Goal: Task Accomplishment & Management: Manage account settings

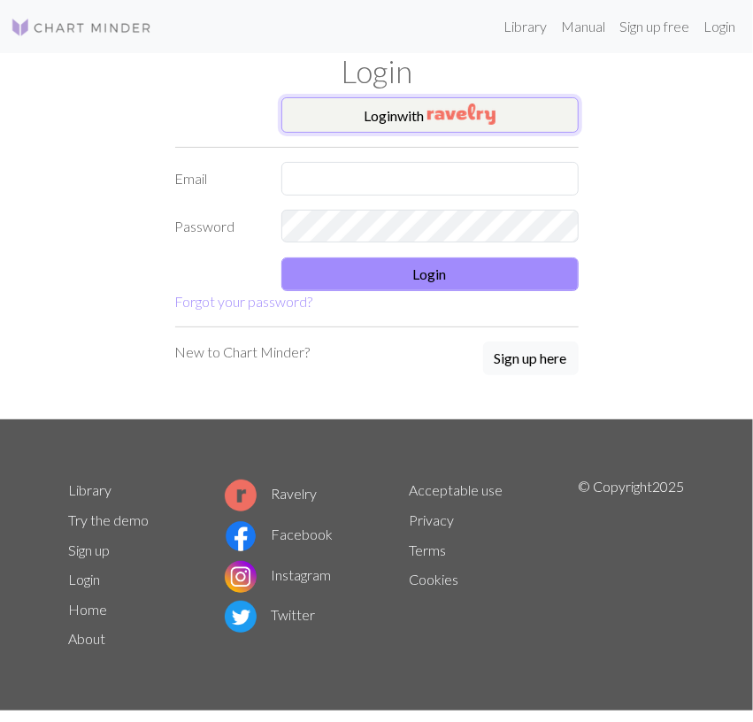
click at [499, 112] on button "Login with" at bounding box center [429, 114] width 297 height 35
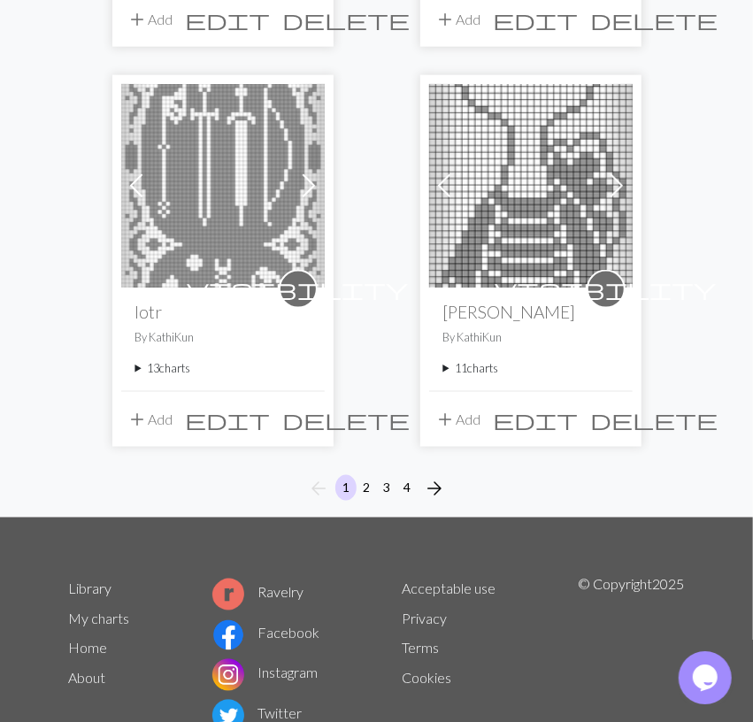
scroll to position [3024, 0]
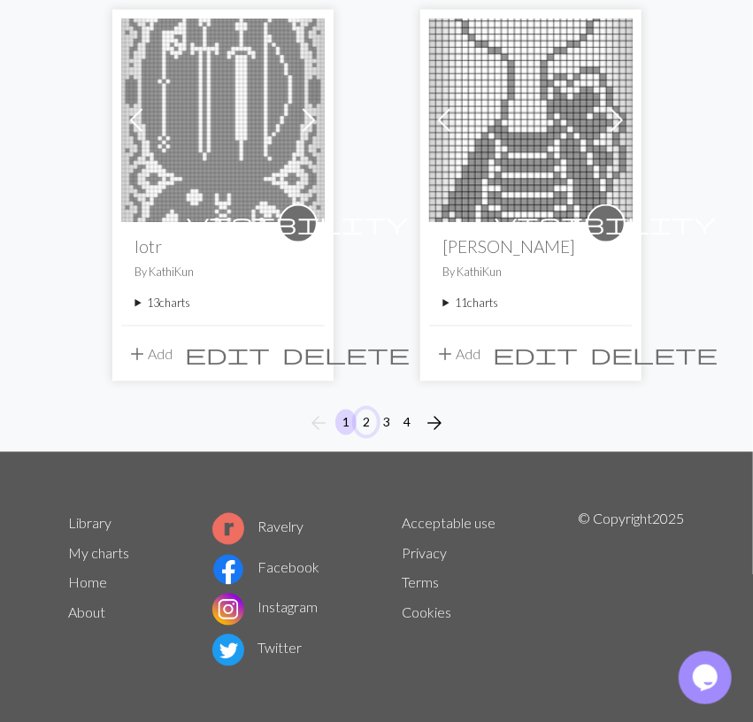
click at [362, 414] on button "2" at bounding box center [366, 423] width 21 height 26
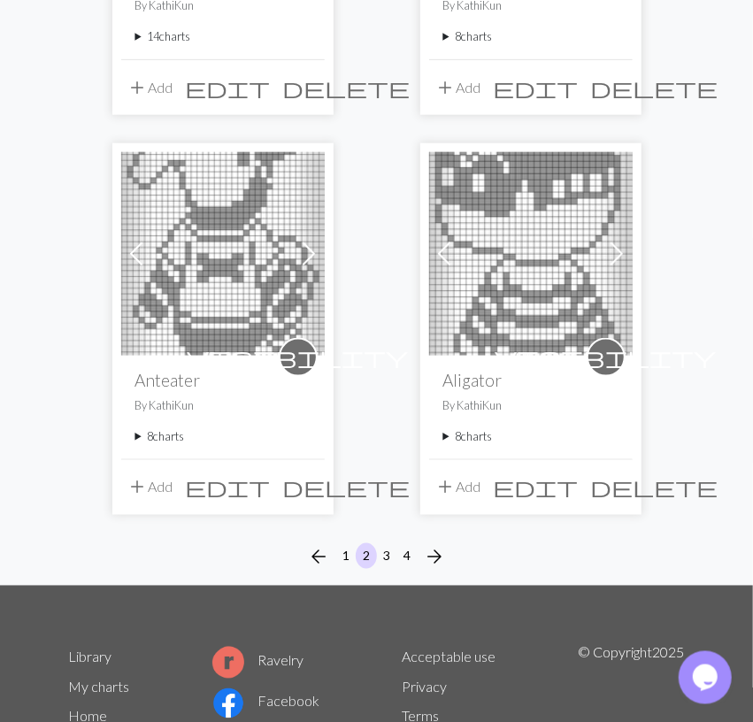
scroll to position [3024, 0]
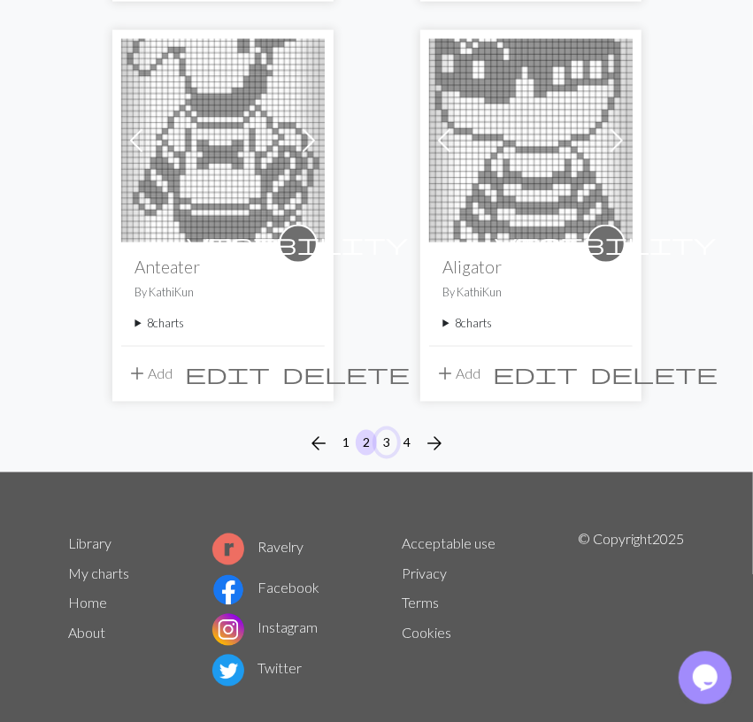
click at [394, 430] on button "3" at bounding box center [386, 443] width 21 height 26
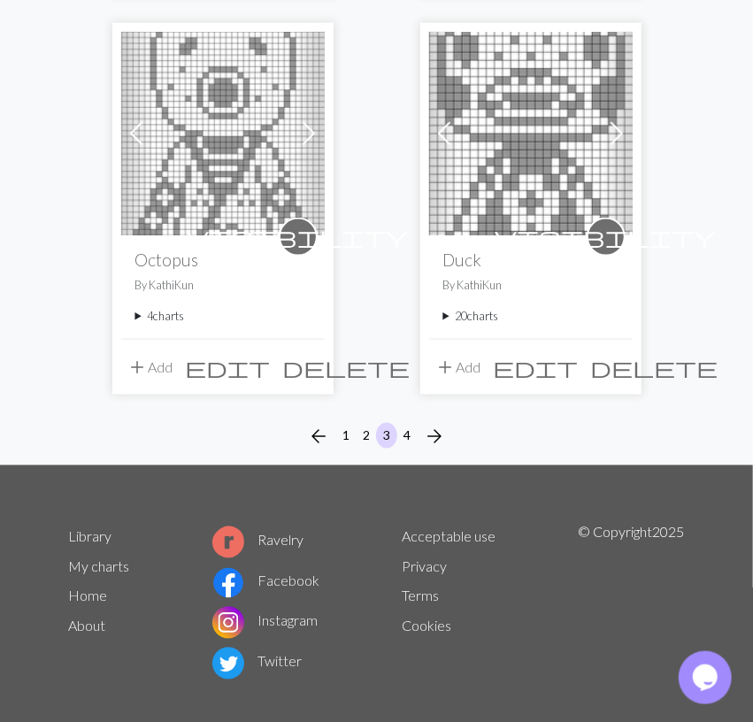
scroll to position [3024, 0]
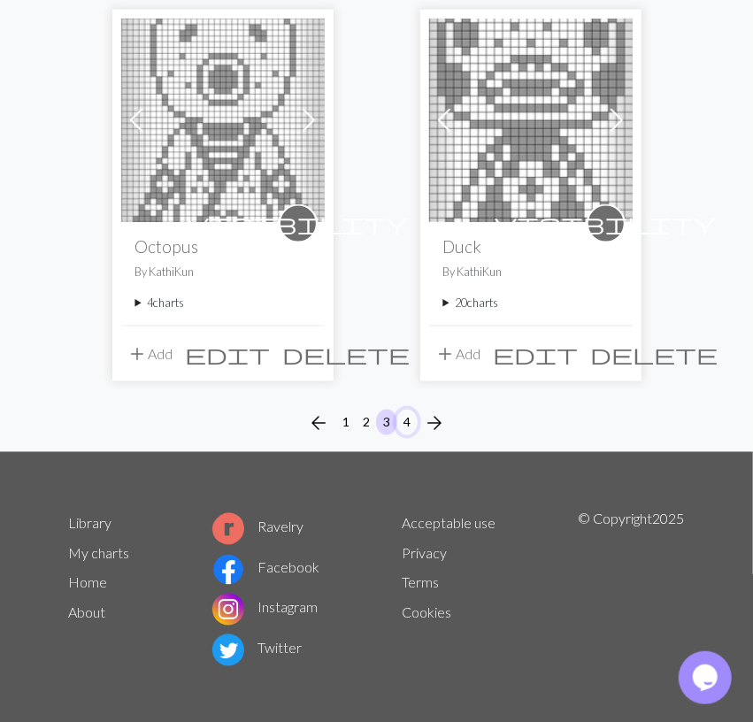
click at [411, 415] on button "4" at bounding box center [406, 423] width 21 height 26
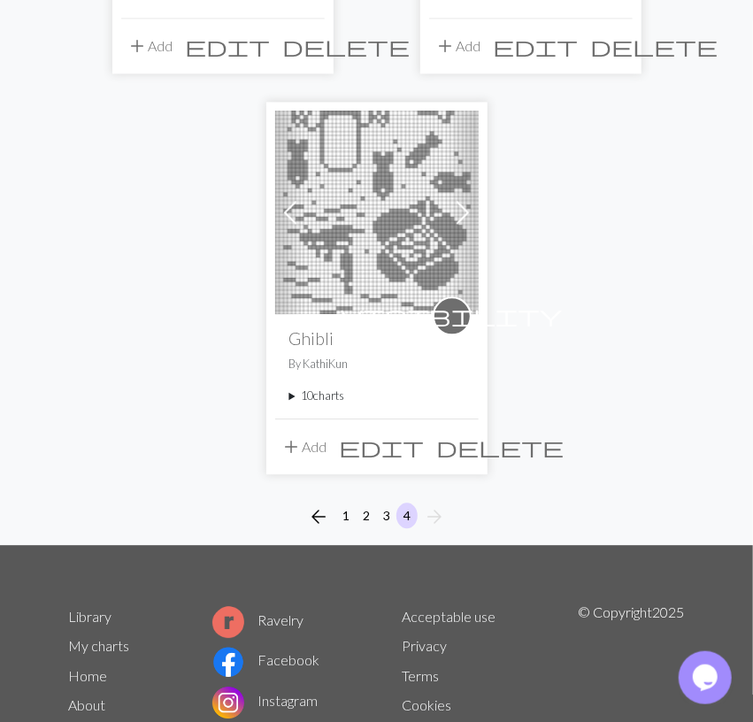
scroll to position [1425, 0]
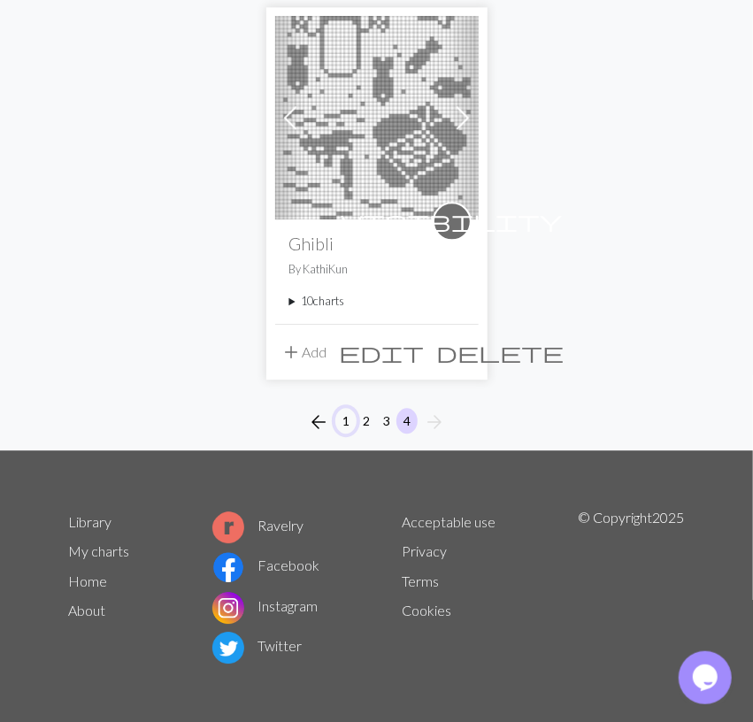
click at [346, 415] on button "1" at bounding box center [345, 421] width 21 height 26
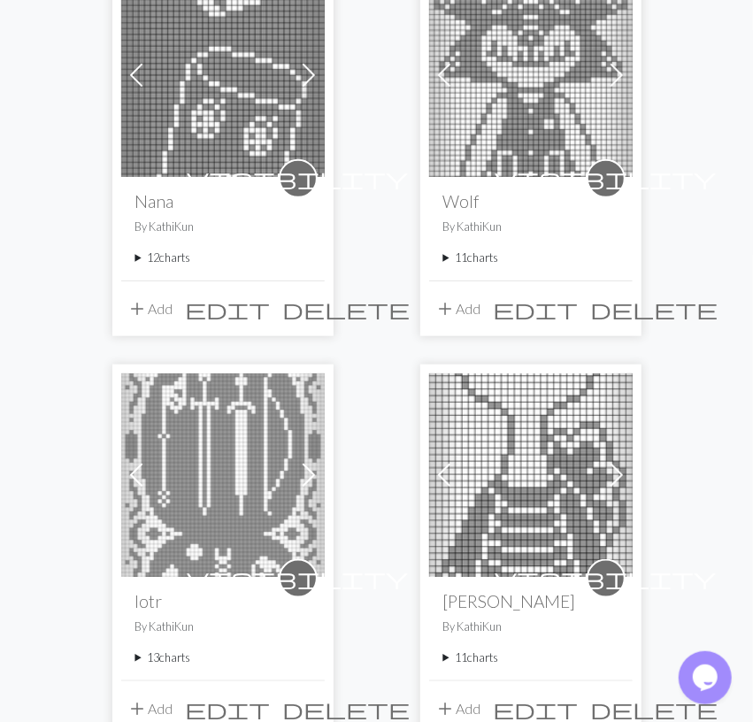
scroll to position [3024, 0]
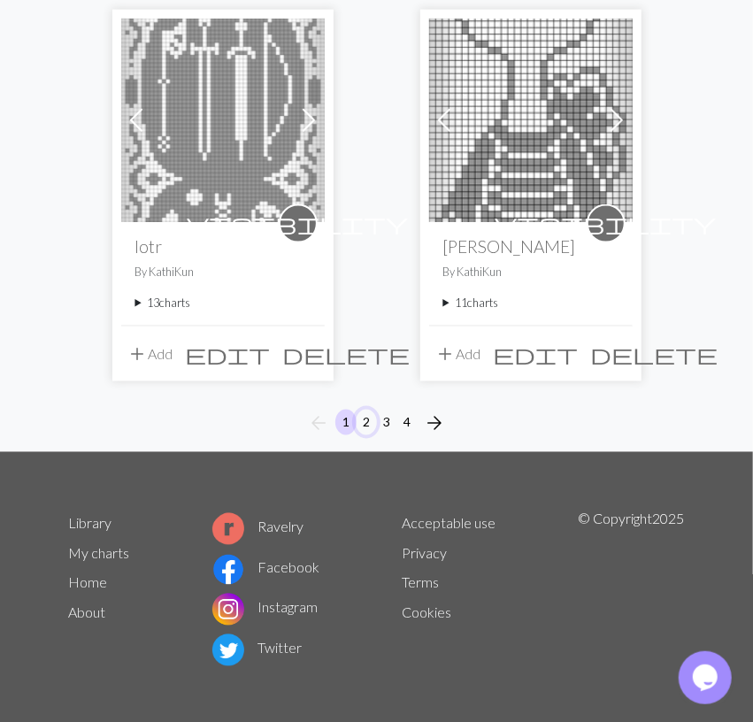
click at [362, 415] on button "2" at bounding box center [366, 423] width 21 height 26
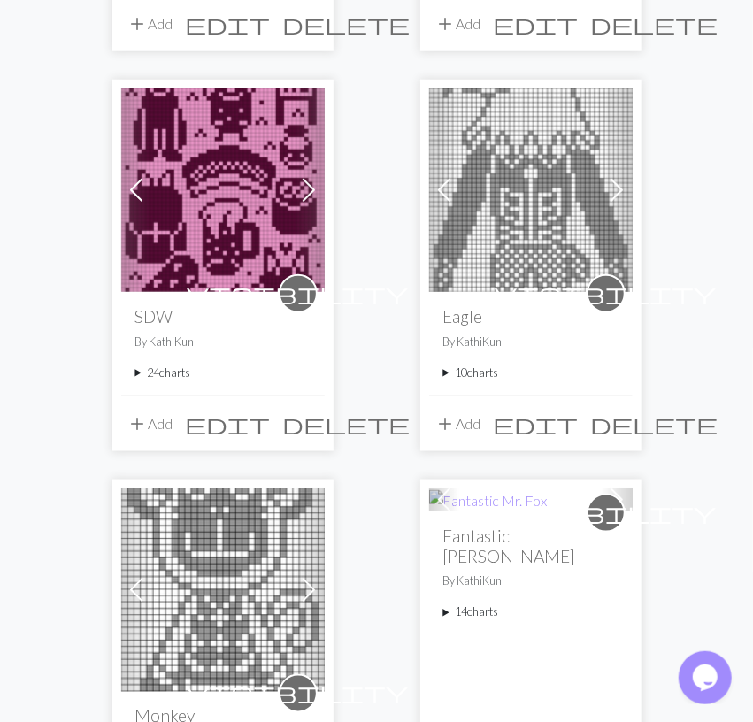
click at [161, 370] on summary "24 charts" at bounding box center [222, 373] width 175 height 17
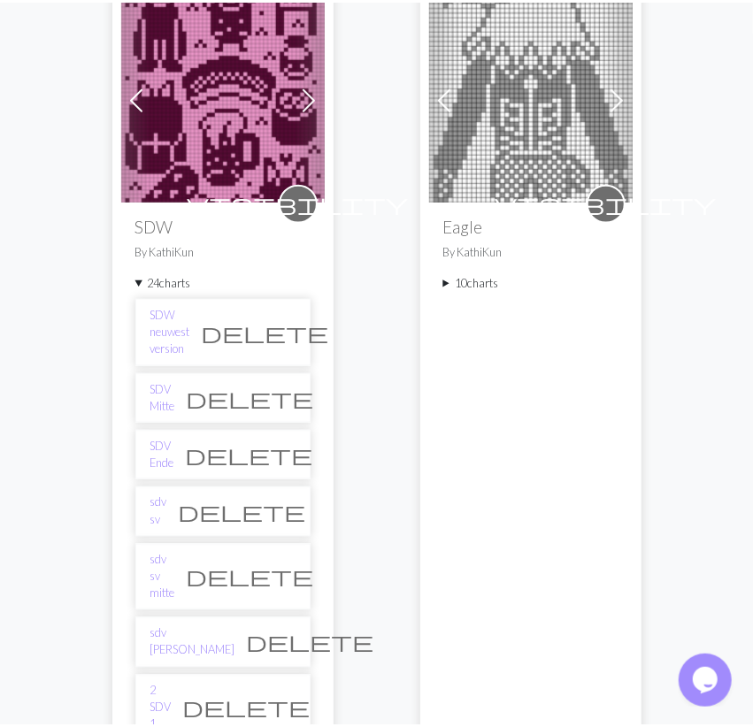
scroll to position [1104, 0]
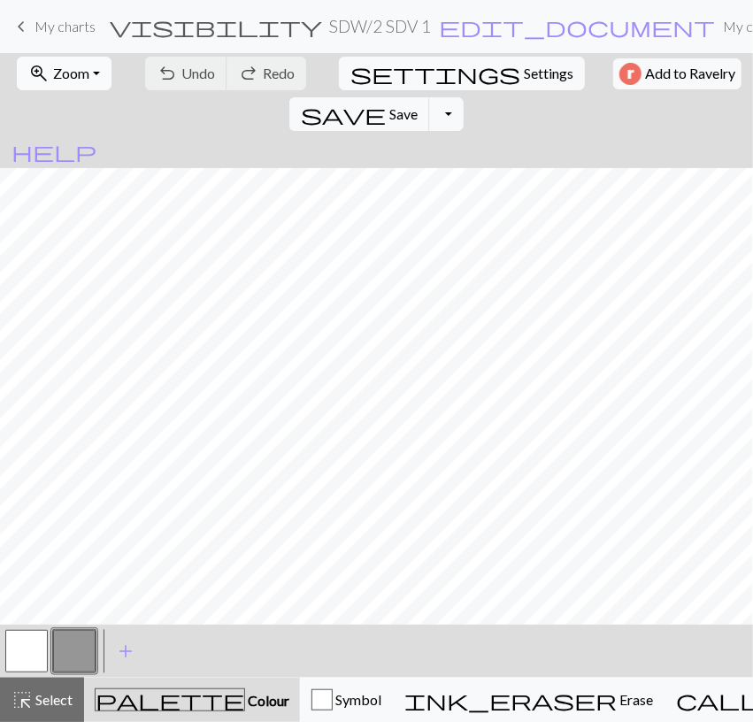
click at [82, 77] on span "Zoom" at bounding box center [71, 73] width 36 height 17
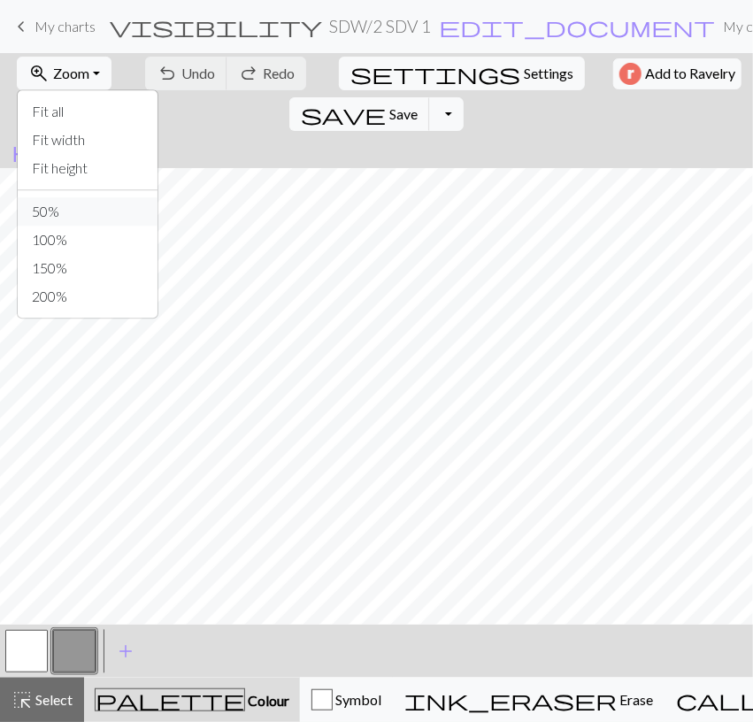
click at [93, 204] on button "50%" at bounding box center [88, 211] width 140 height 28
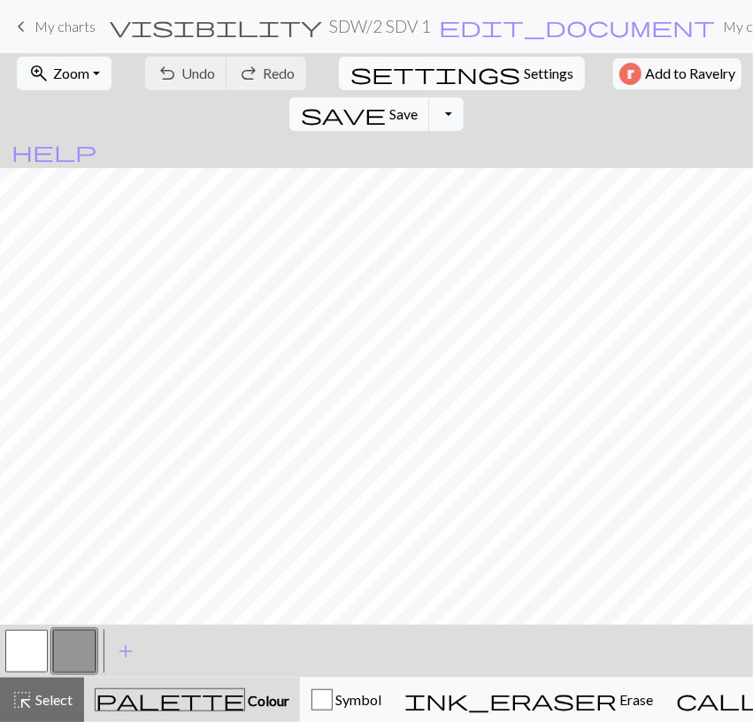
click at [350, 70] on span "settings" at bounding box center [435, 73] width 170 height 25
select select "aran"
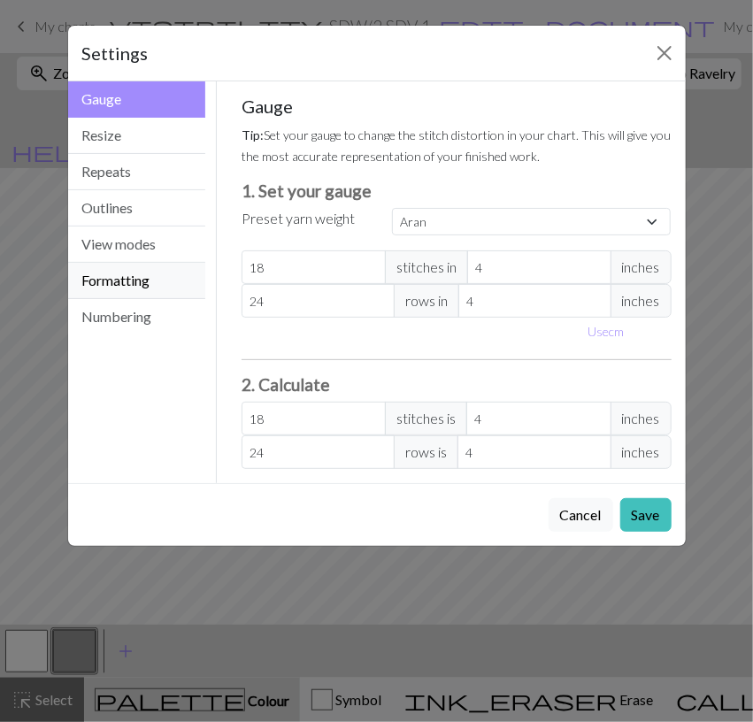
click at [150, 273] on button "Formatting" at bounding box center [137, 281] width 138 height 36
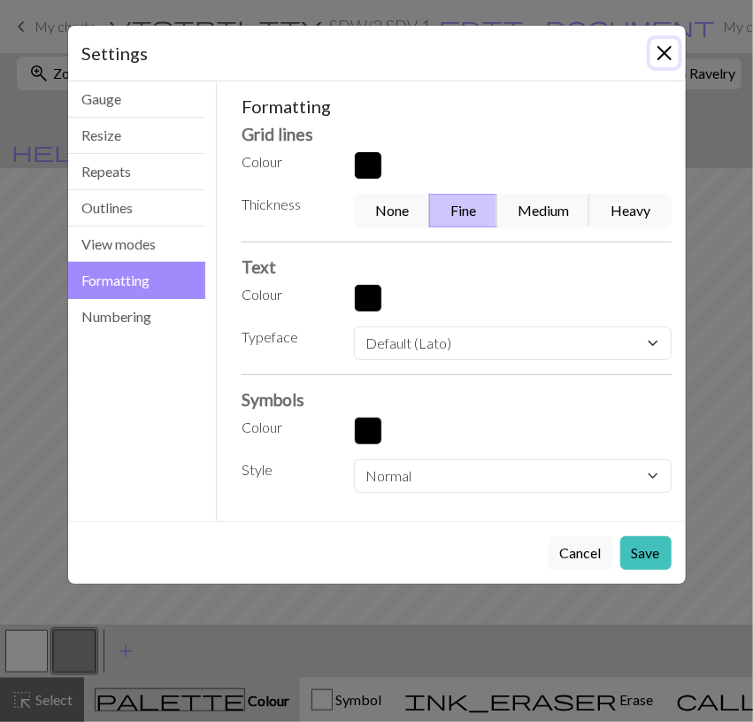
click at [679, 47] on button "Close" at bounding box center [664, 53] width 28 height 28
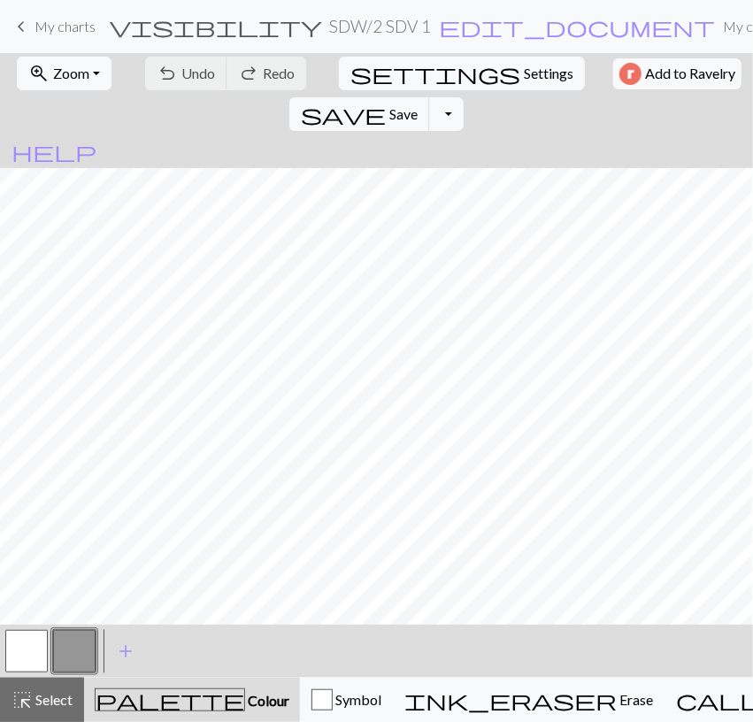
click at [40, 24] on span "My charts" at bounding box center [65, 26] width 61 height 17
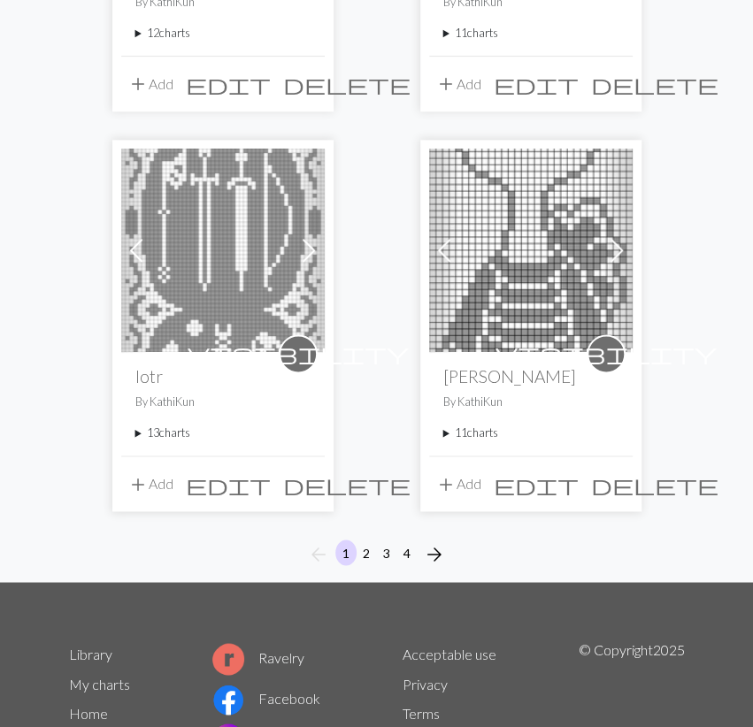
scroll to position [3018, 0]
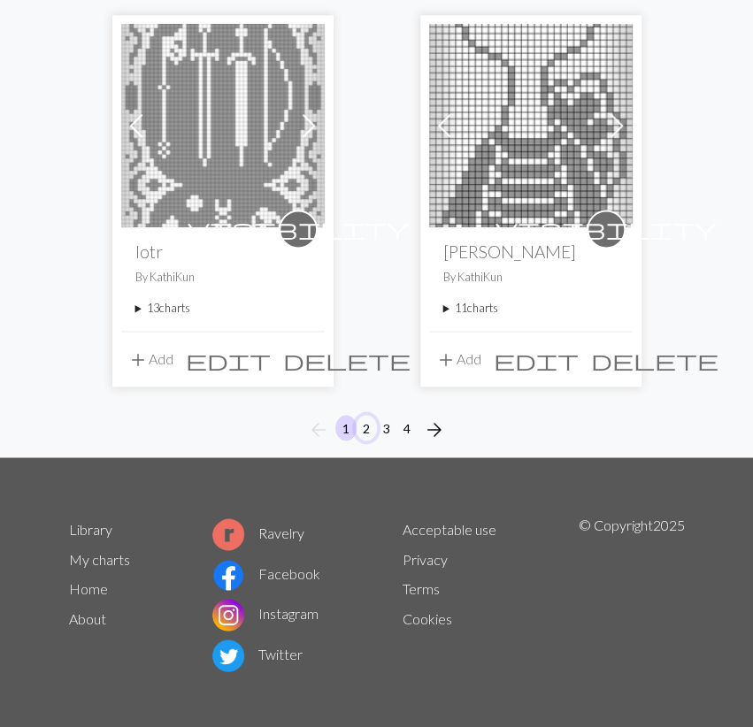
click at [362, 422] on button "2" at bounding box center [366, 428] width 21 height 26
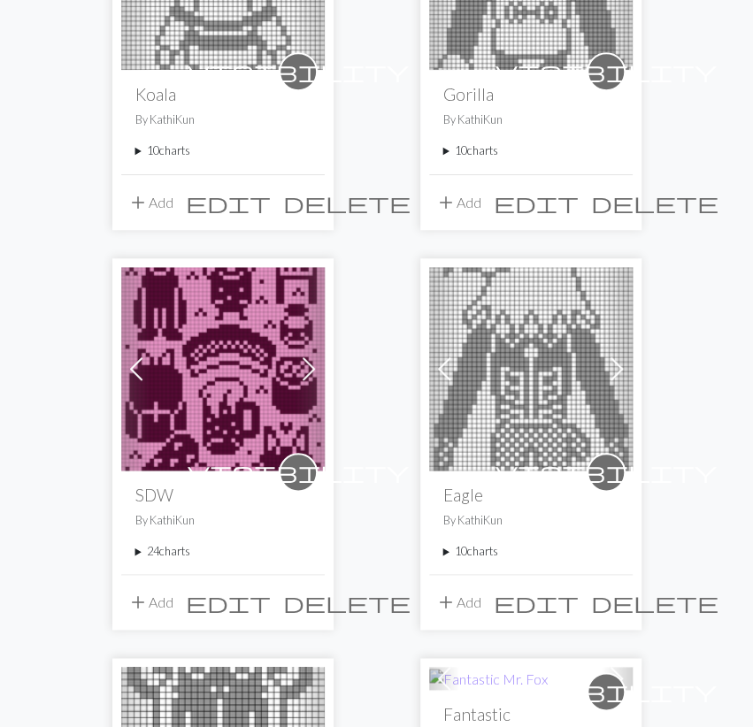
scroll to position [460, 0]
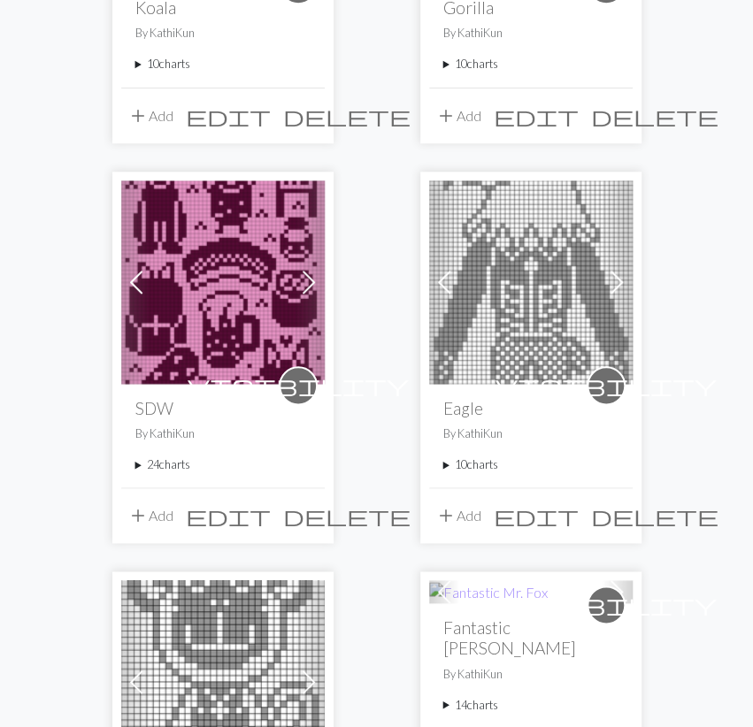
click at [167, 460] on summary "24 charts" at bounding box center [222, 465] width 175 height 17
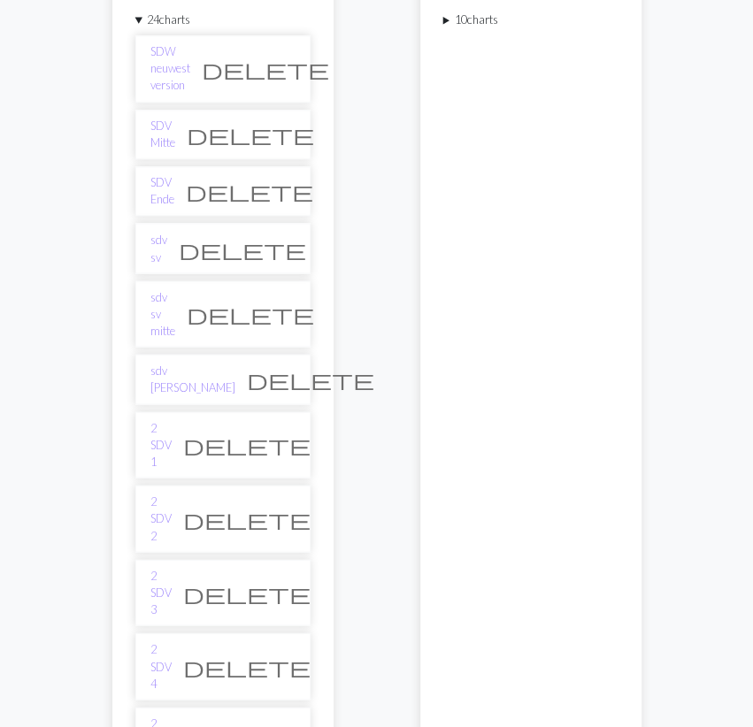
scroll to position [1012, 0]
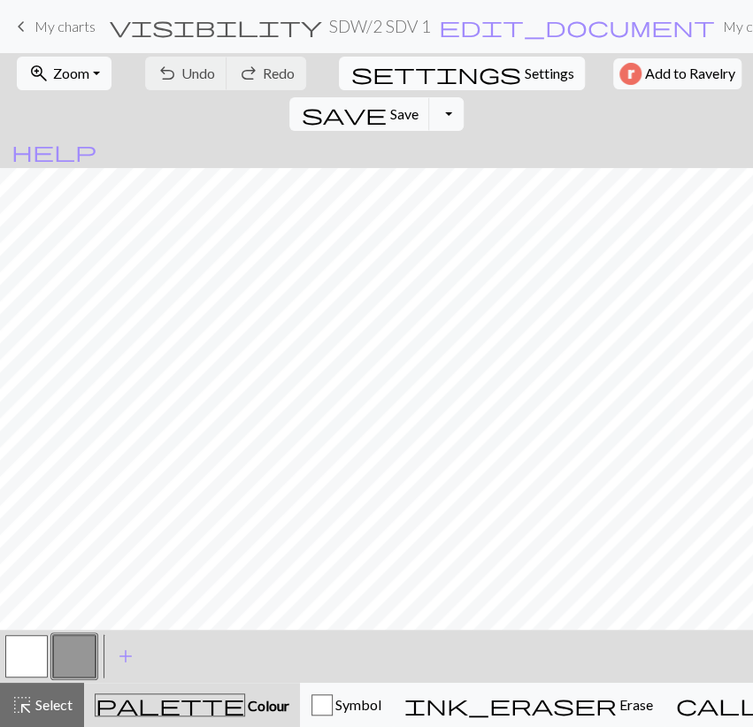
click at [524, 65] on span "Settings" at bounding box center [549, 73] width 50 height 21
select select "aran"
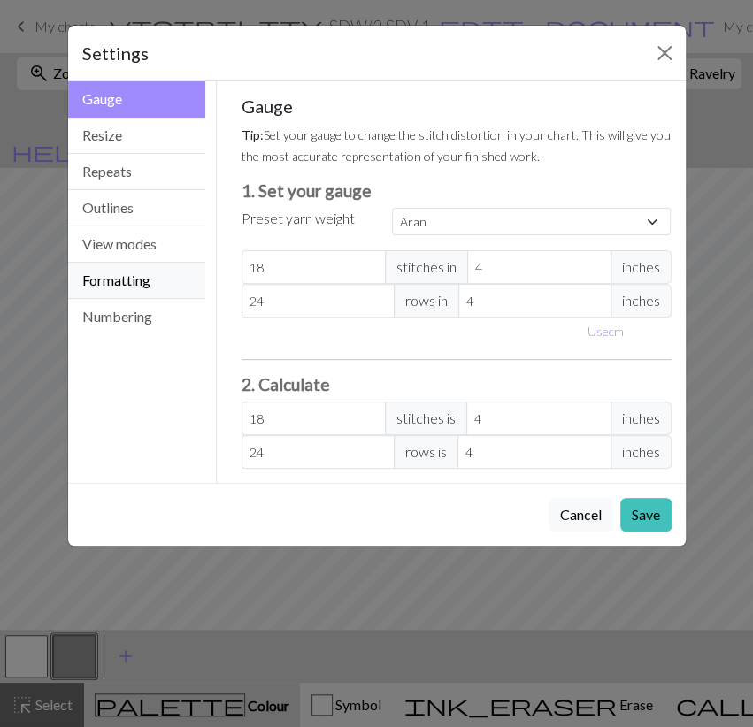
click at [162, 286] on button "Formatting" at bounding box center [137, 281] width 138 height 36
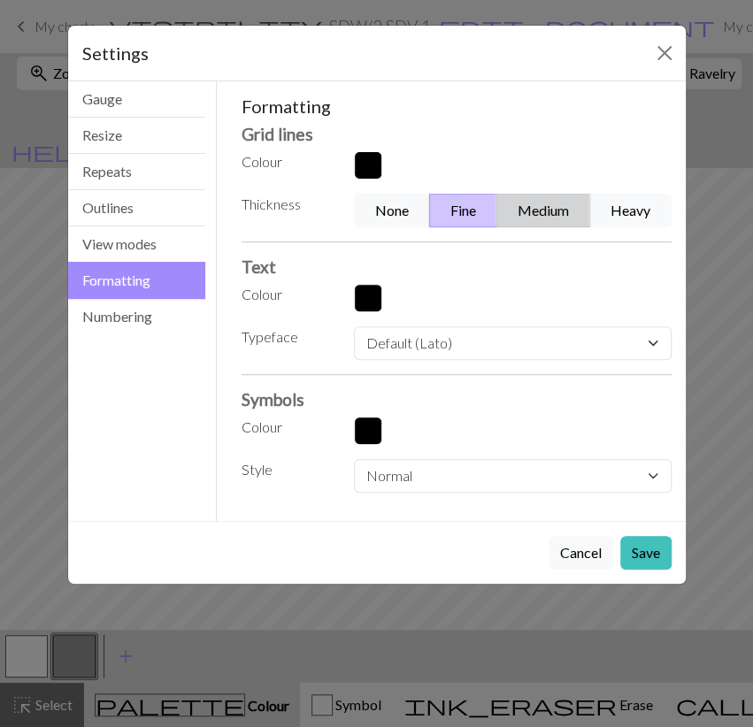
click at [534, 208] on button "Medium" at bounding box center [543, 211] width 94 height 34
drag, startPoint x: 655, startPoint y: 553, endPoint x: 555, endPoint y: 348, distance: 228.4
click at [654, 552] on button "Save" at bounding box center [645, 553] width 51 height 34
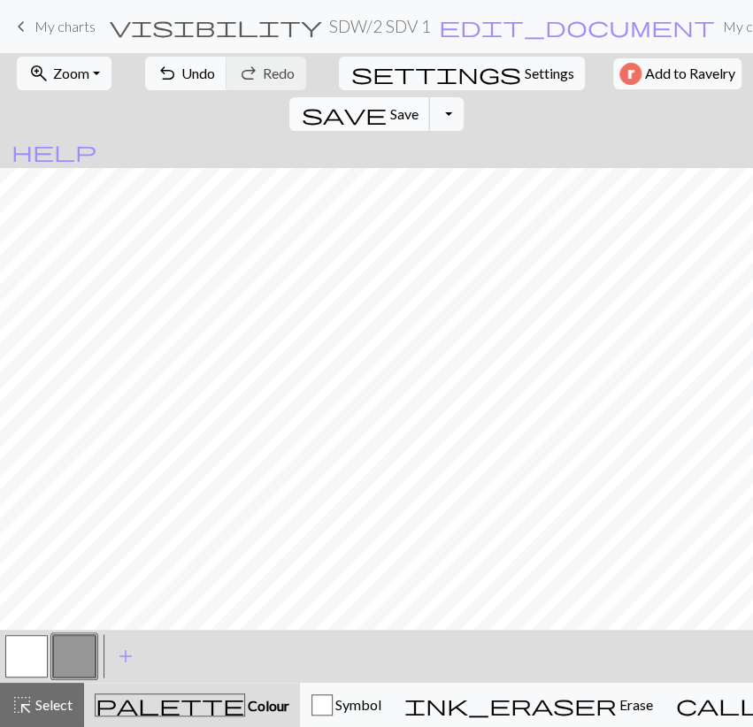
click at [418, 105] on span "Save" at bounding box center [403, 113] width 28 height 17
click at [463, 97] on button "Toggle Dropdown" at bounding box center [446, 114] width 34 height 34
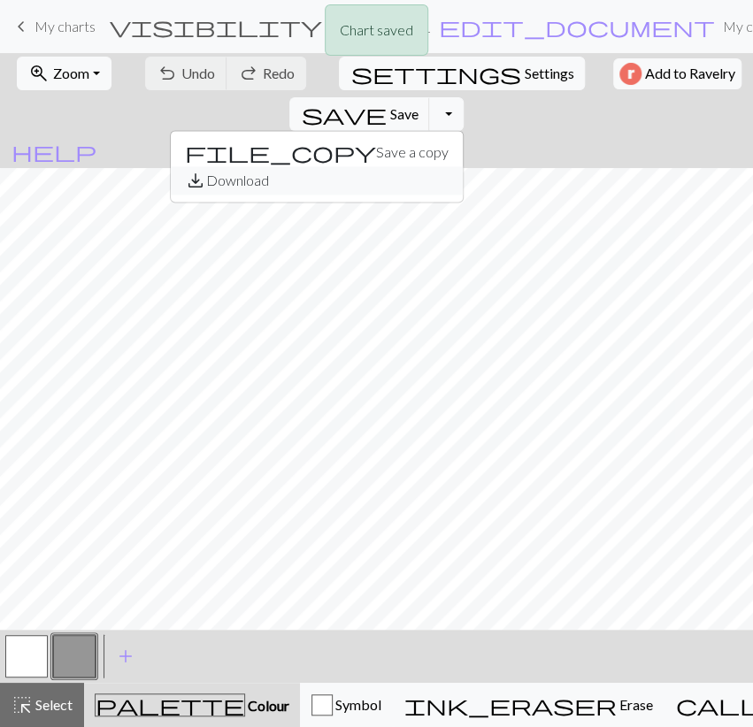
click at [463, 166] on button "save_alt Download" at bounding box center [317, 180] width 292 height 28
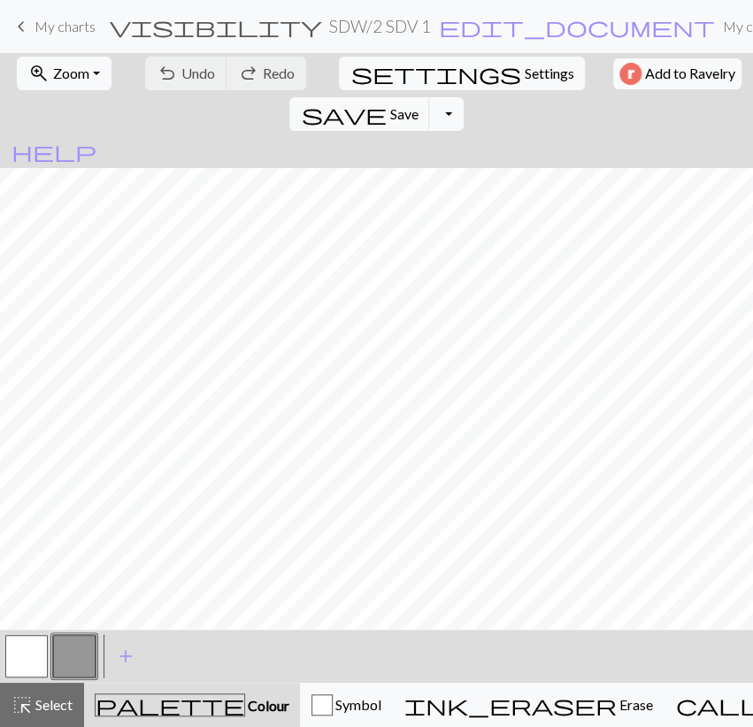
click at [213, 656] on div "< > add Add a colour" at bounding box center [376, 656] width 753 height 53
click at [36, 654] on button "button" at bounding box center [26, 656] width 42 height 42
click at [35, 656] on button "button" at bounding box center [26, 656] width 42 height 42
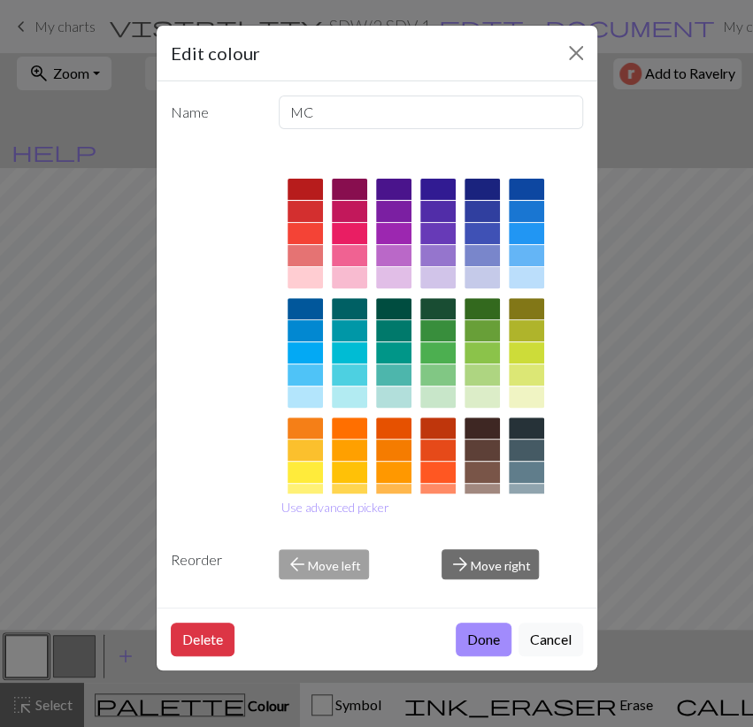
scroll to position [173, 0]
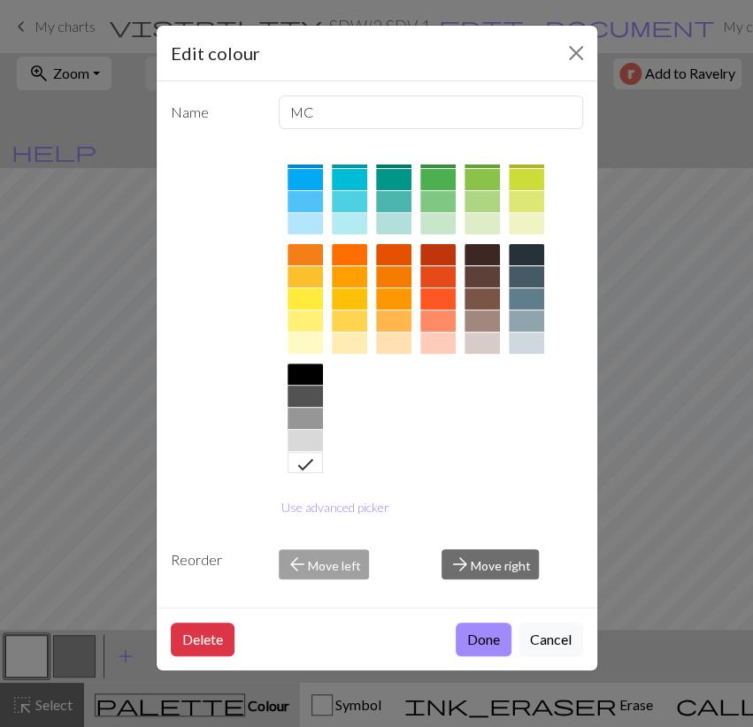
click at [306, 419] on div at bounding box center [305, 418] width 35 height 21
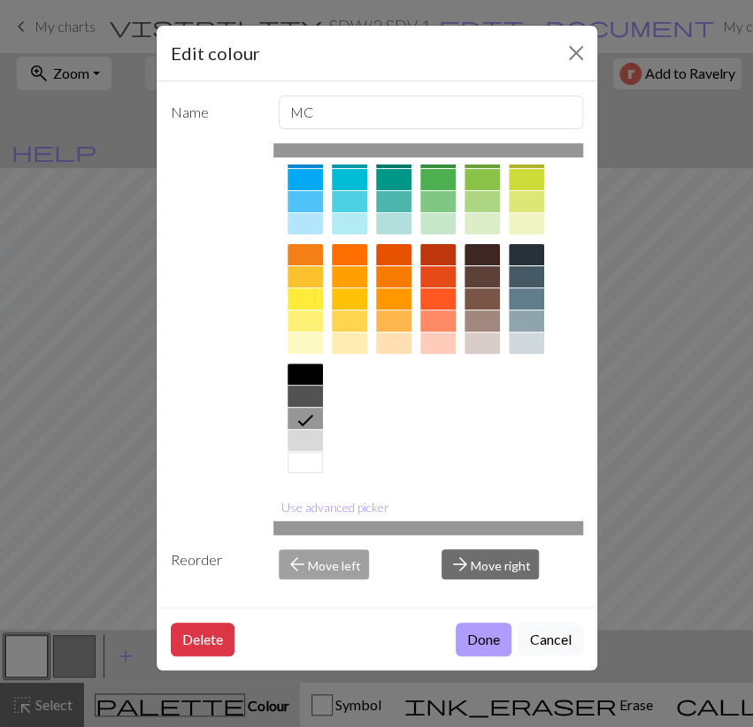
click at [463, 633] on button "Done" at bounding box center [484, 640] width 56 height 34
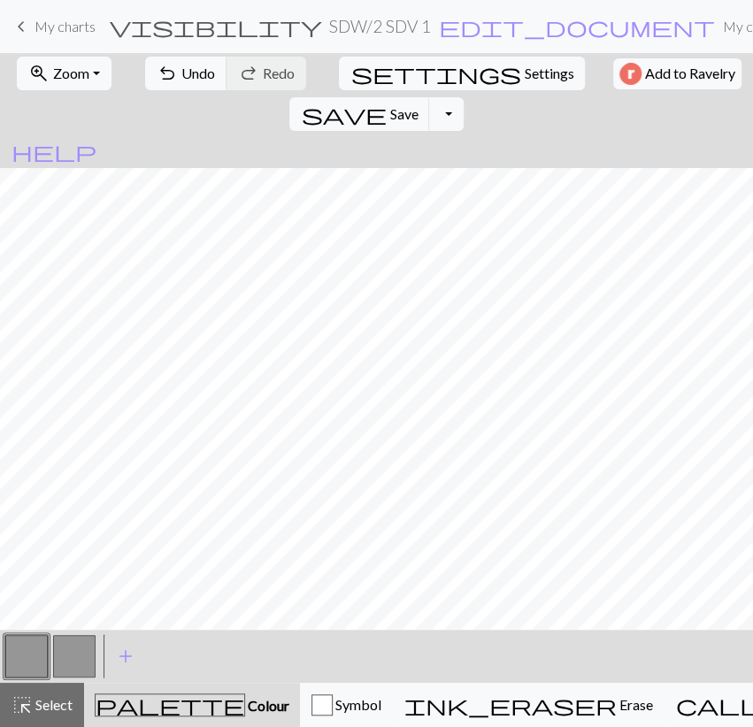
click at [51, 650] on div at bounding box center [74, 657] width 48 height 48
click at [59, 654] on button "button" at bounding box center [74, 656] width 42 height 42
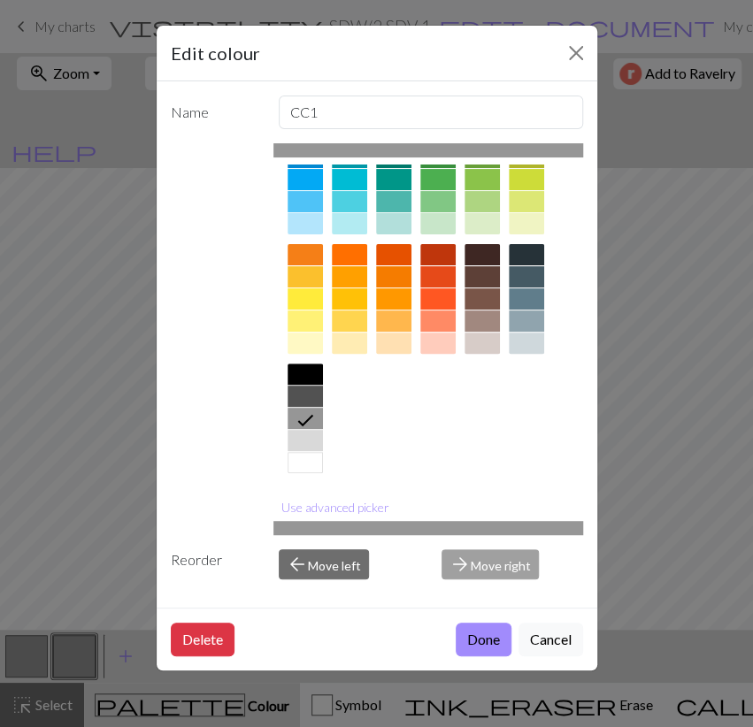
click at [313, 468] on div at bounding box center [305, 462] width 35 height 21
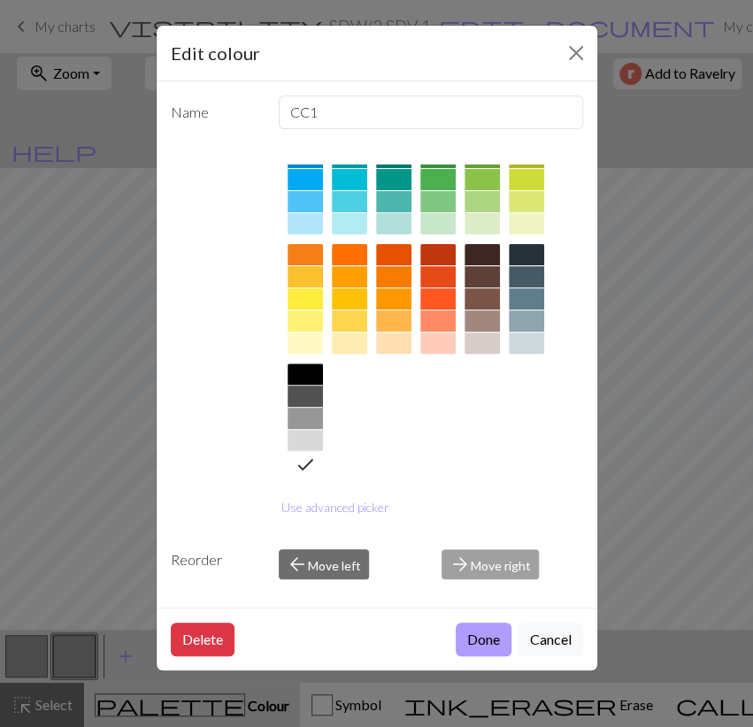
click at [473, 634] on button "Done" at bounding box center [484, 640] width 56 height 34
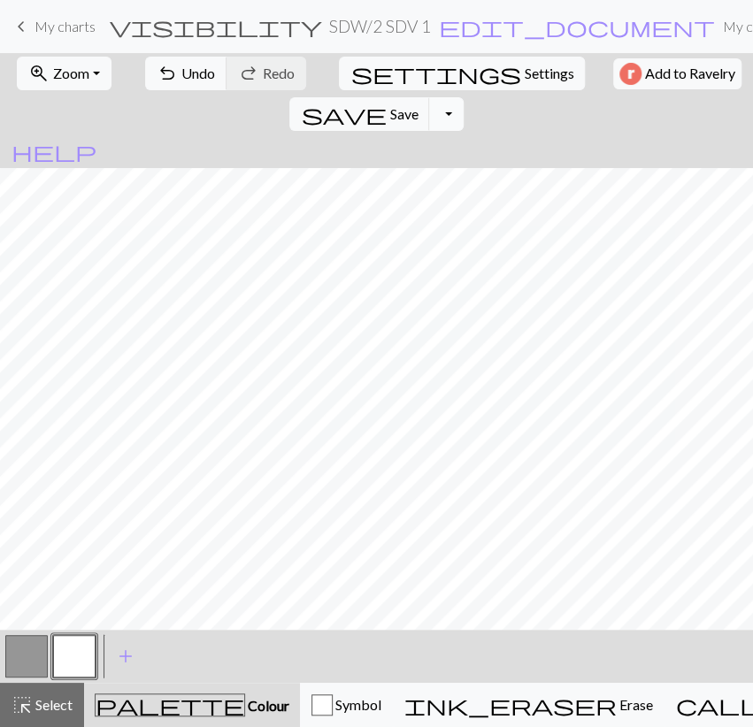
click at [463, 97] on button "Toggle Dropdown" at bounding box center [446, 114] width 34 height 34
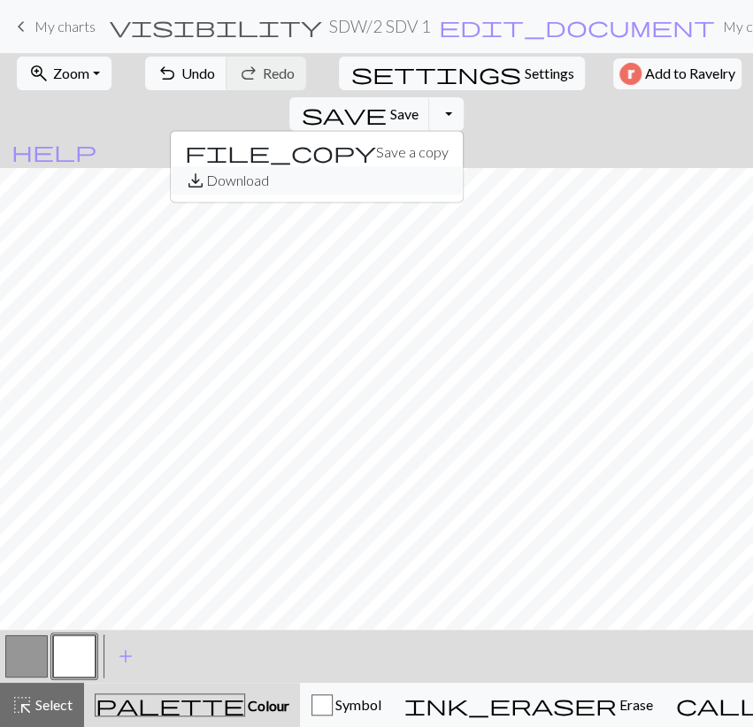
click at [463, 166] on button "save_alt Download" at bounding box center [317, 180] width 292 height 28
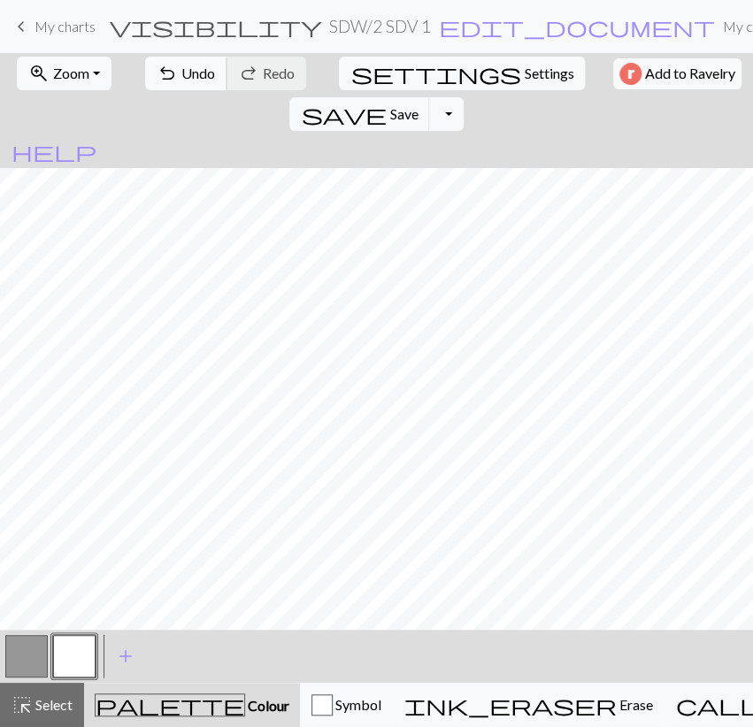
click at [162, 70] on span "undo" at bounding box center [167, 73] width 21 height 25
click at [160, 70] on span "undo" at bounding box center [167, 73] width 21 height 25
click at [160, 70] on div "undo Undo Undo redo Redo Redo" at bounding box center [226, 73] width 172 height 41
click at [309, 79] on div "zoom_in Zoom Zoom Fit all Fit width Fit height 50% 100% 150% 200% undo Undo Und…" at bounding box center [376, 93] width 753 height 81
click at [524, 79] on span "Settings" at bounding box center [549, 73] width 50 height 21
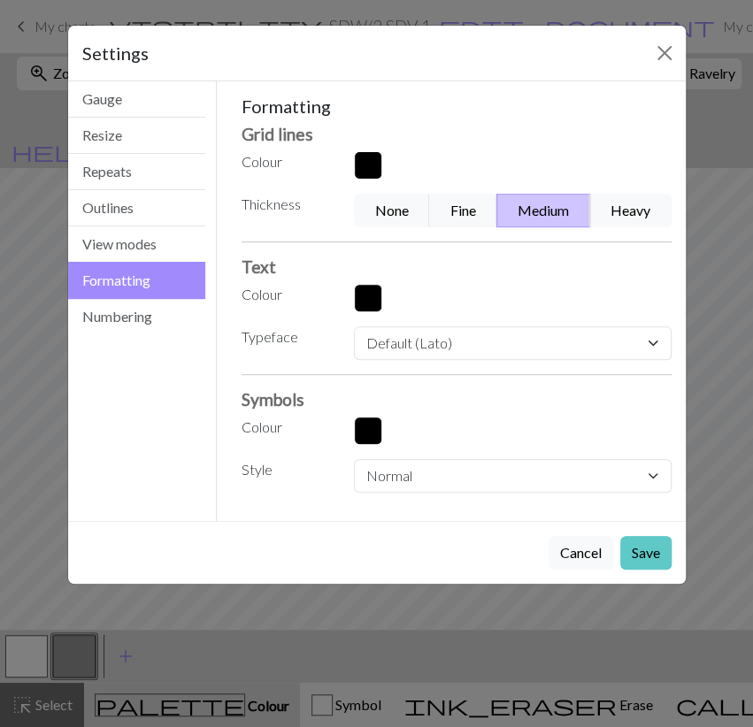
click at [649, 537] on button "Save" at bounding box center [645, 553] width 51 height 34
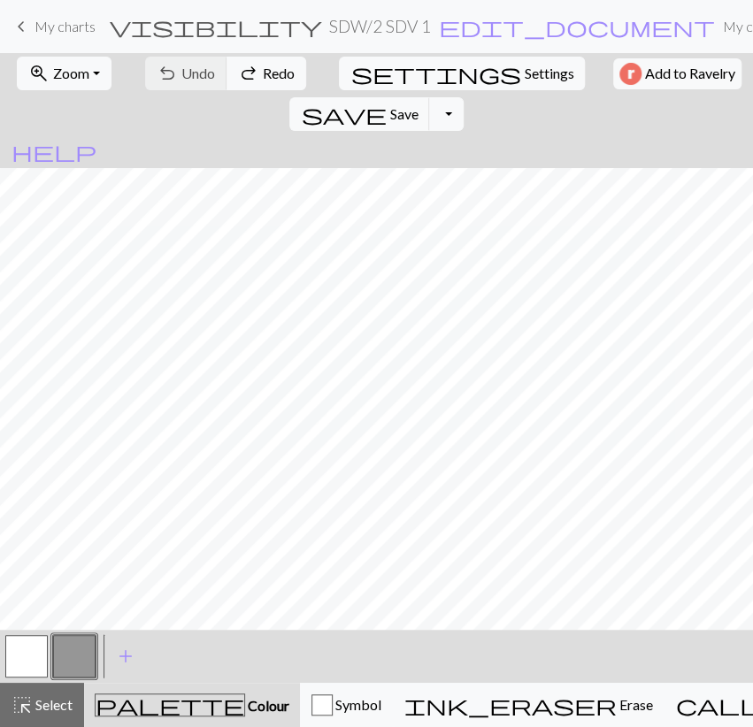
click at [468, 94] on div "save Save Save Toggle Dropdown file_copy Save a copy save_alt Download" at bounding box center [376, 114] width 184 height 41
click at [386, 102] on span "save" at bounding box center [343, 114] width 85 height 25
click at [463, 97] on button "Toggle Dropdown" at bounding box center [446, 114] width 34 height 34
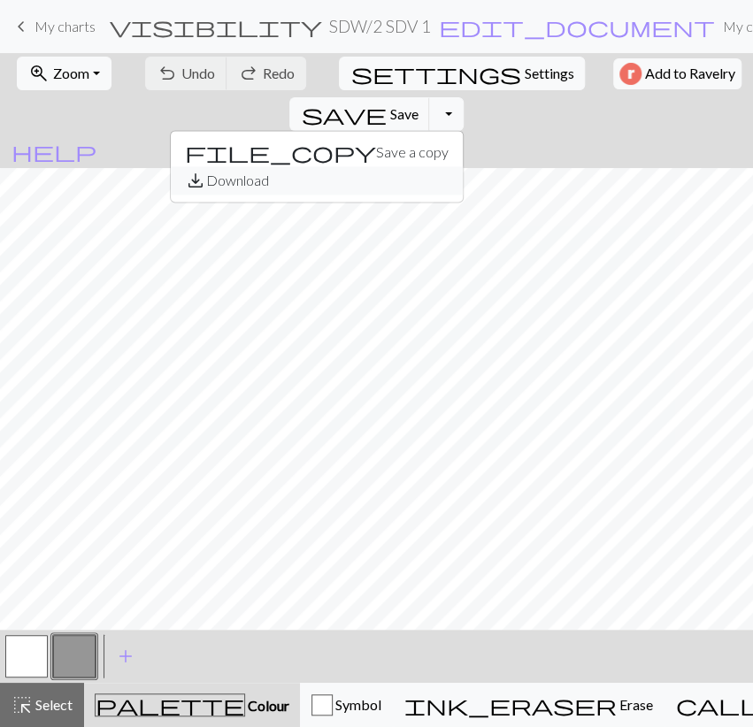
click at [463, 166] on button "save_alt Download" at bounding box center [317, 180] width 292 height 28
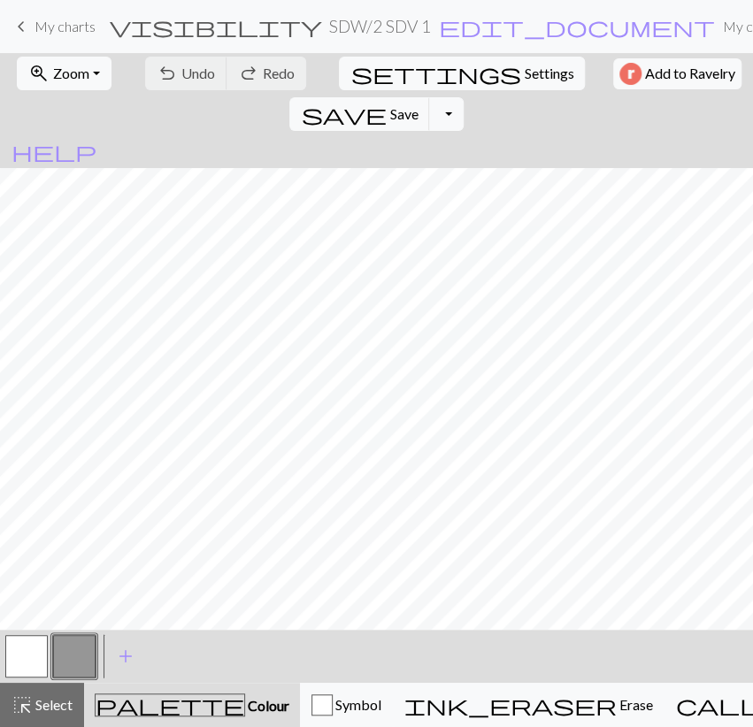
click at [50, 31] on span "My charts" at bounding box center [65, 26] width 61 height 17
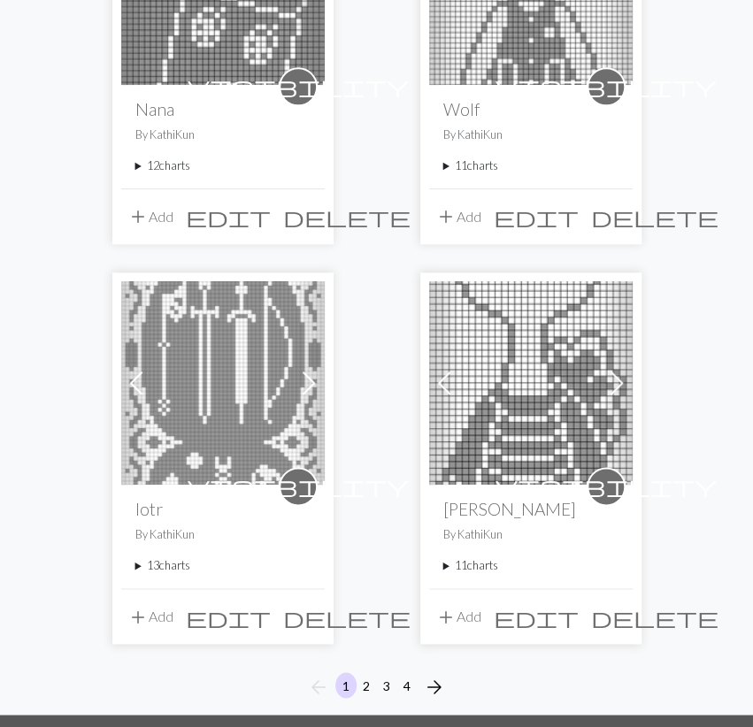
scroll to position [3018, 0]
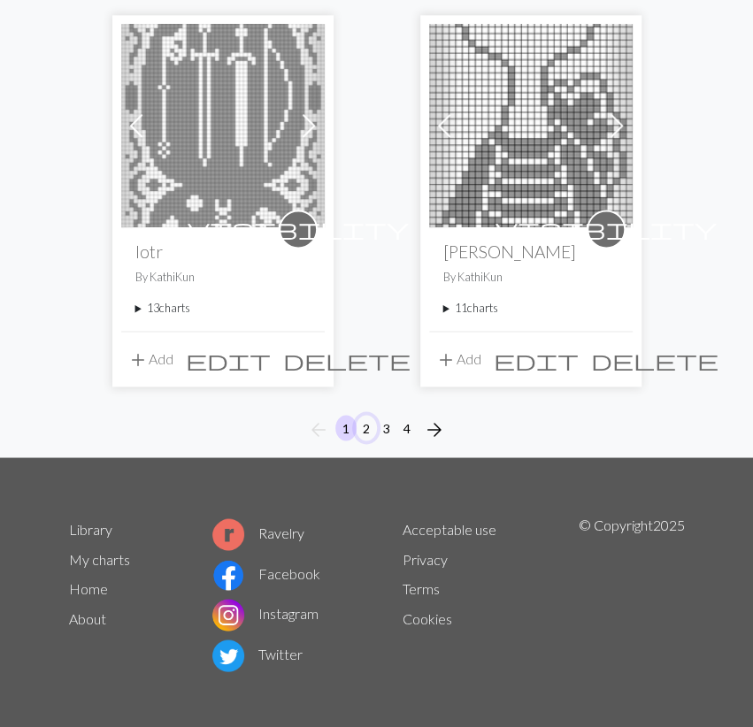
click at [370, 419] on button "2" at bounding box center [366, 428] width 21 height 26
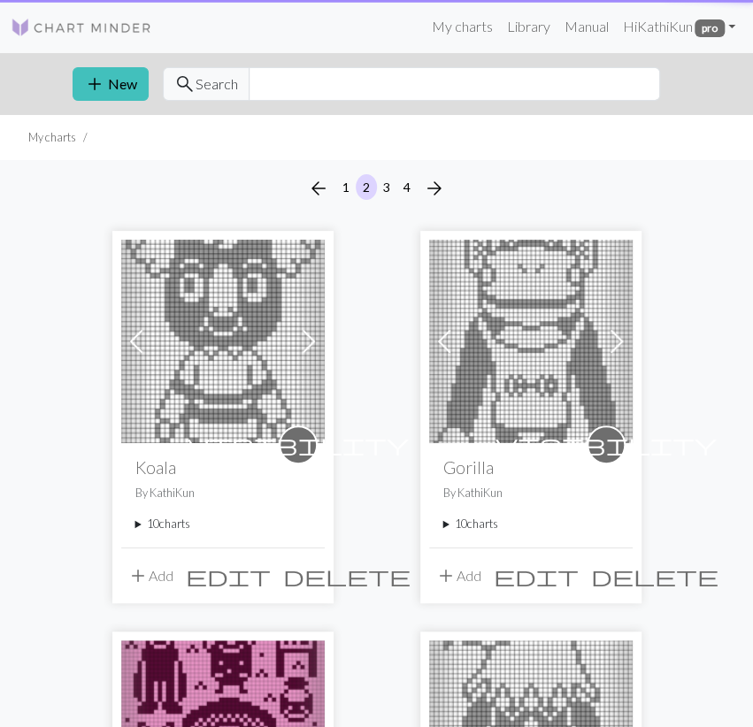
scroll to position [552, 0]
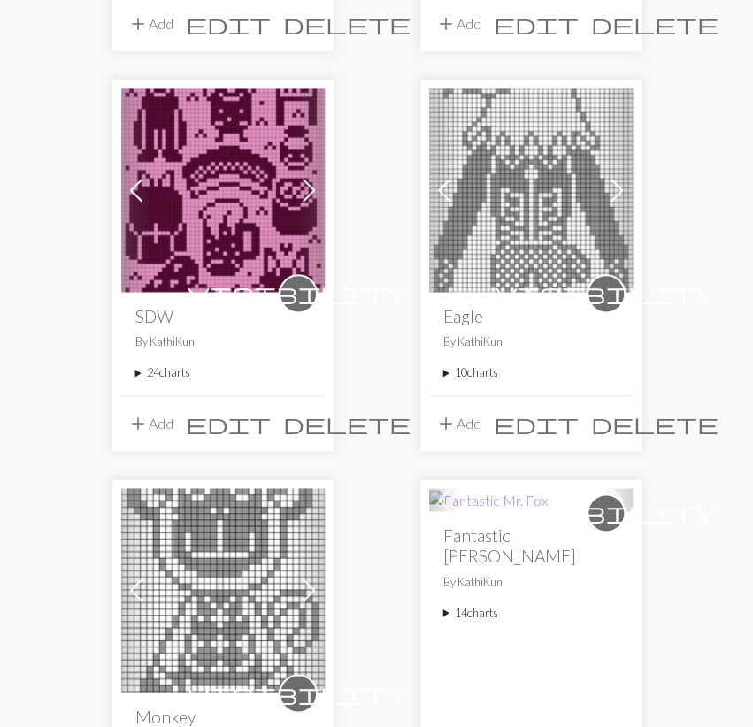
click at [172, 369] on summary "24 charts" at bounding box center [222, 373] width 175 height 17
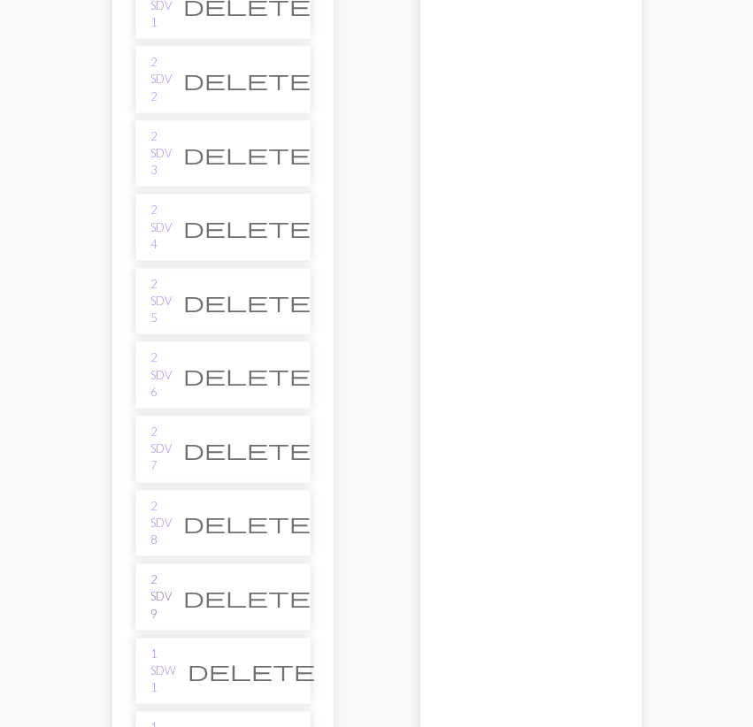
scroll to position [1380, 0]
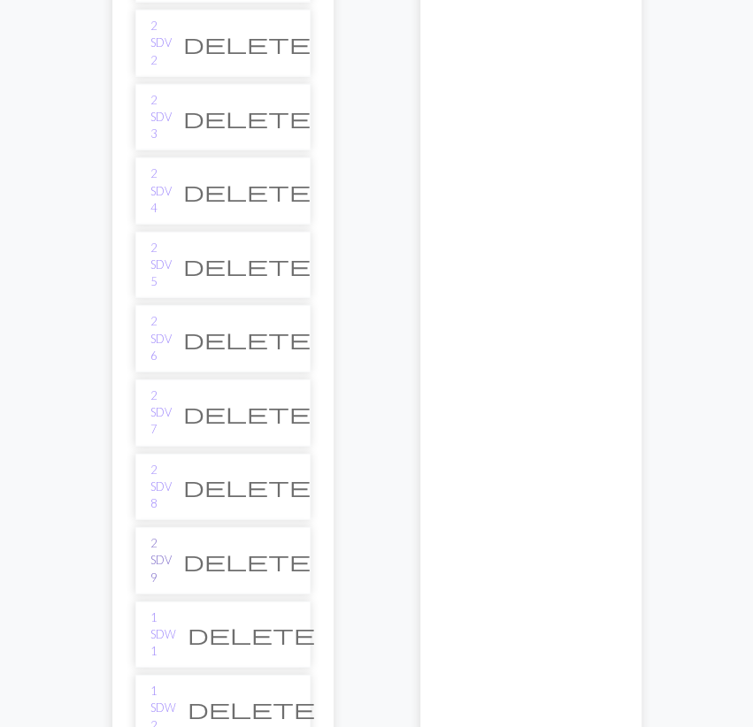
click at [167, 535] on link "2 SDV 9" at bounding box center [160, 560] width 21 height 51
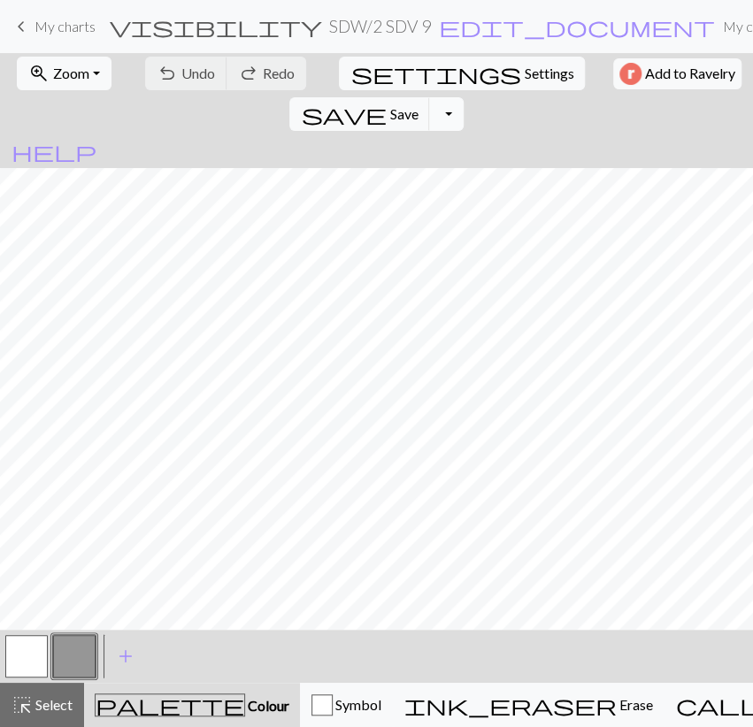
click at [463, 97] on button "Toggle Dropdown" at bounding box center [446, 114] width 34 height 34
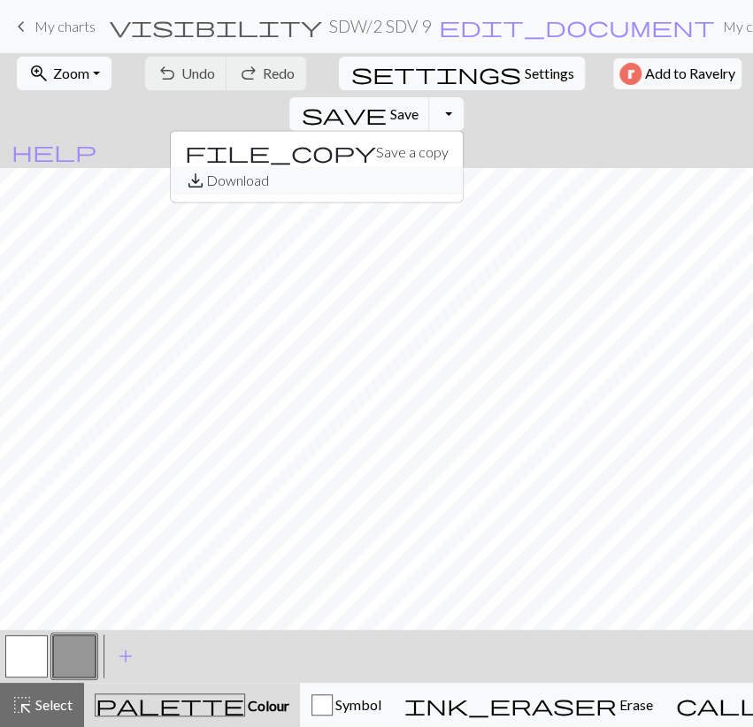
click at [463, 166] on button "save_alt Download" at bounding box center [317, 180] width 292 height 28
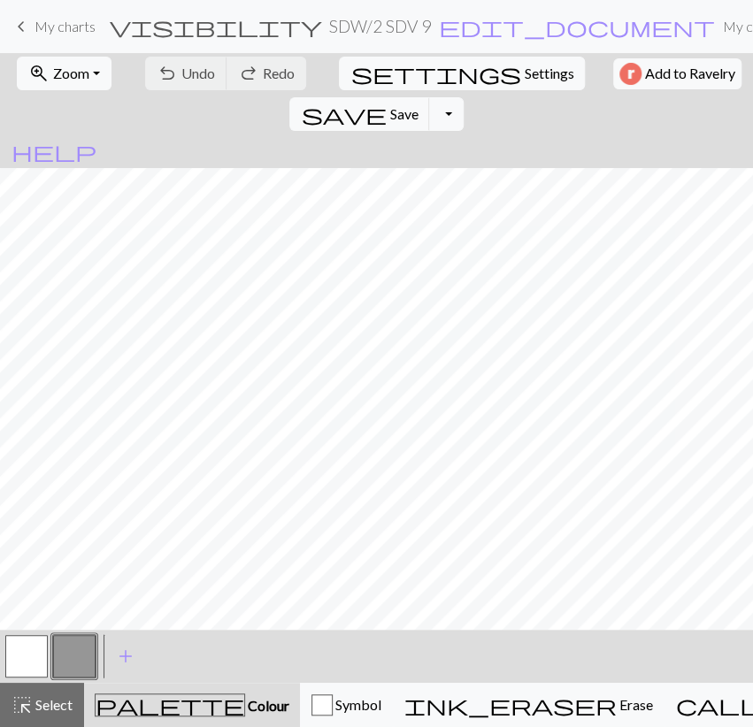
click at [42, 26] on span "My charts" at bounding box center [65, 26] width 61 height 17
click at [355, 64] on button "settings Settings" at bounding box center [462, 74] width 246 height 34
select select "aran"
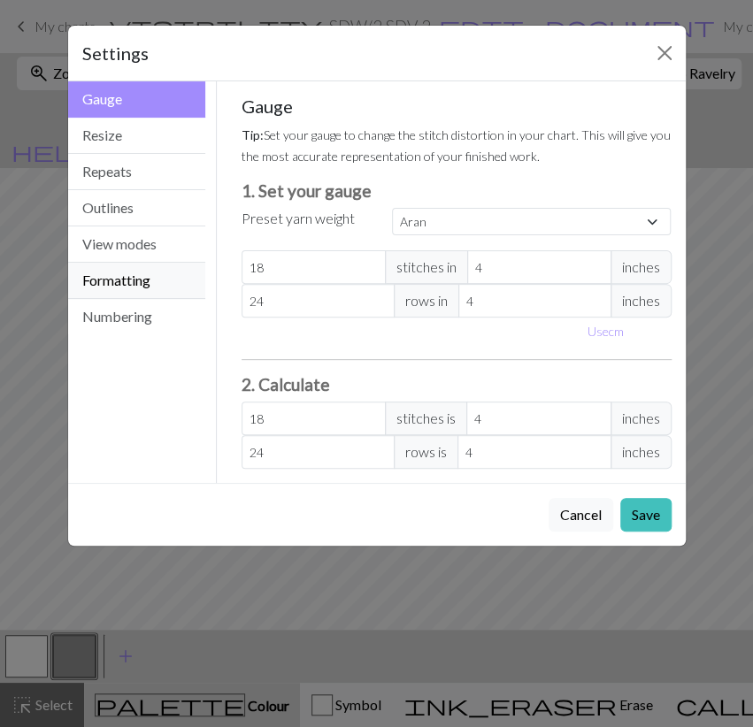
click at [164, 288] on button "Formatting" at bounding box center [137, 281] width 138 height 36
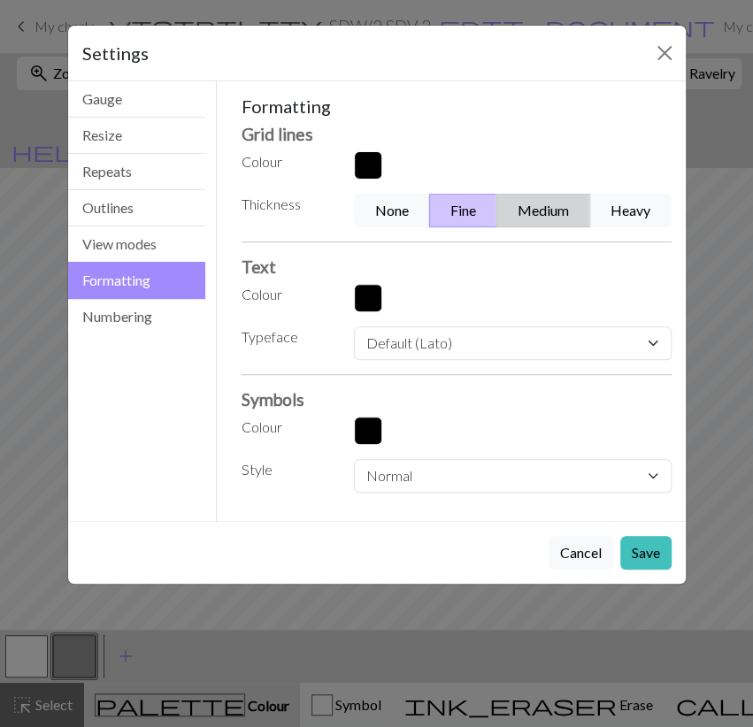
click at [534, 213] on button "Medium" at bounding box center [543, 211] width 94 height 34
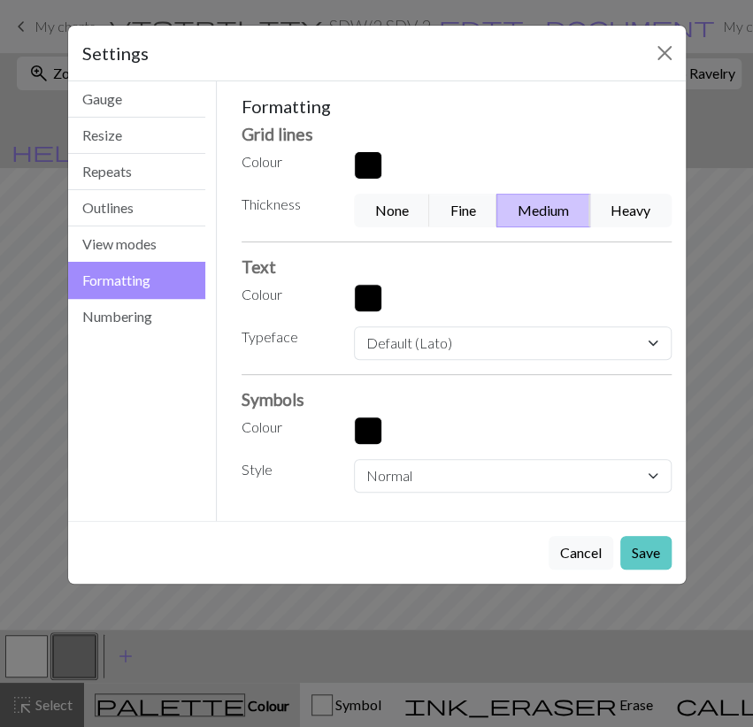
click at [631, 553] on button "Save" at bounding box center [645, 553] width 51 height 34
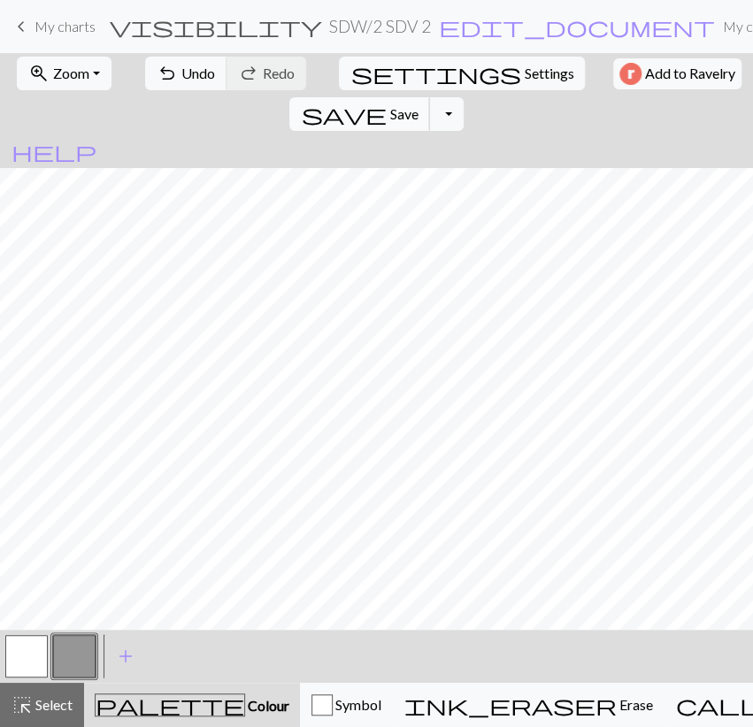
click at [418, 105] on span "Save" at bounding box center [403, 113] width 28 height 17
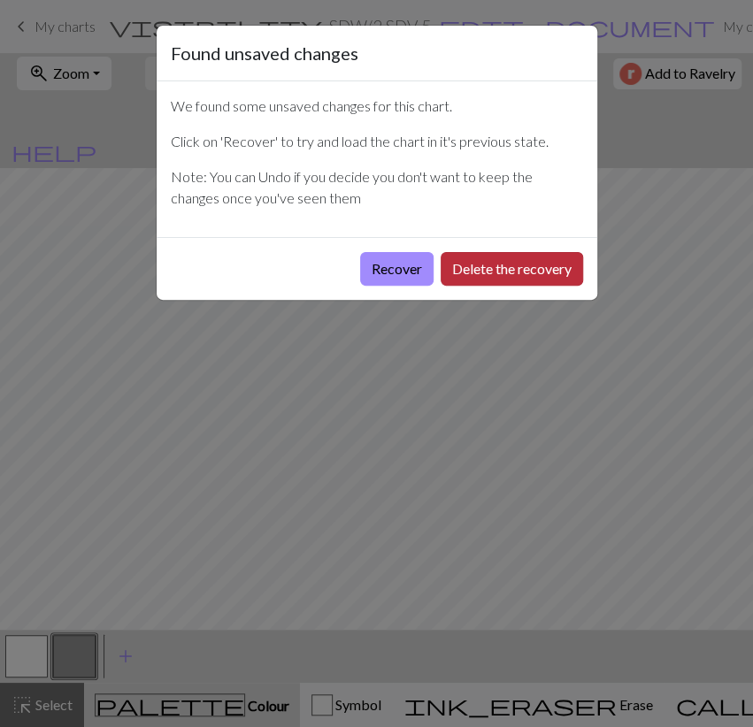
click at [492, 273] on button "Delete the recovery" at bounding box center [512, 269] width 142 height 34
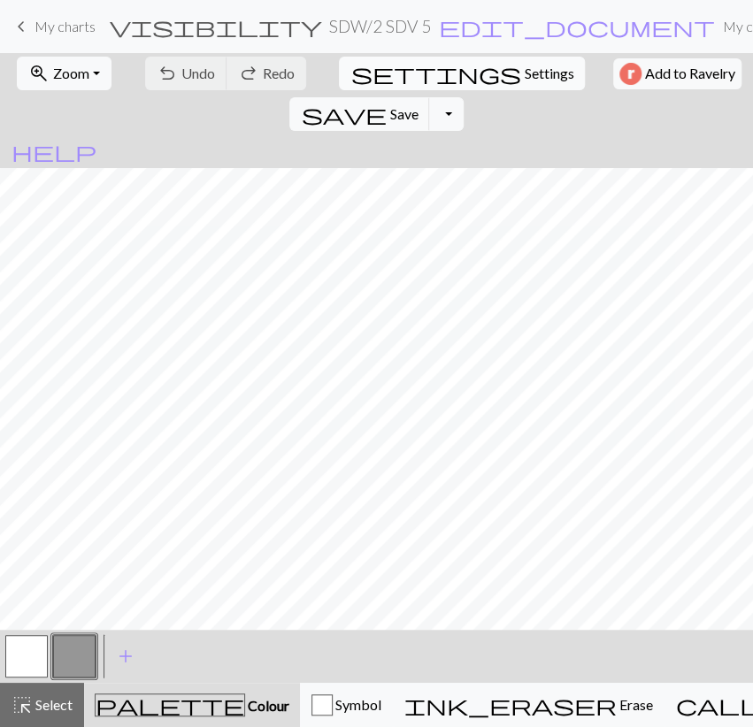
click at [524, 72] on span "Settings" at bounding box center [549, 73] width 50 height 21
select select "aran"
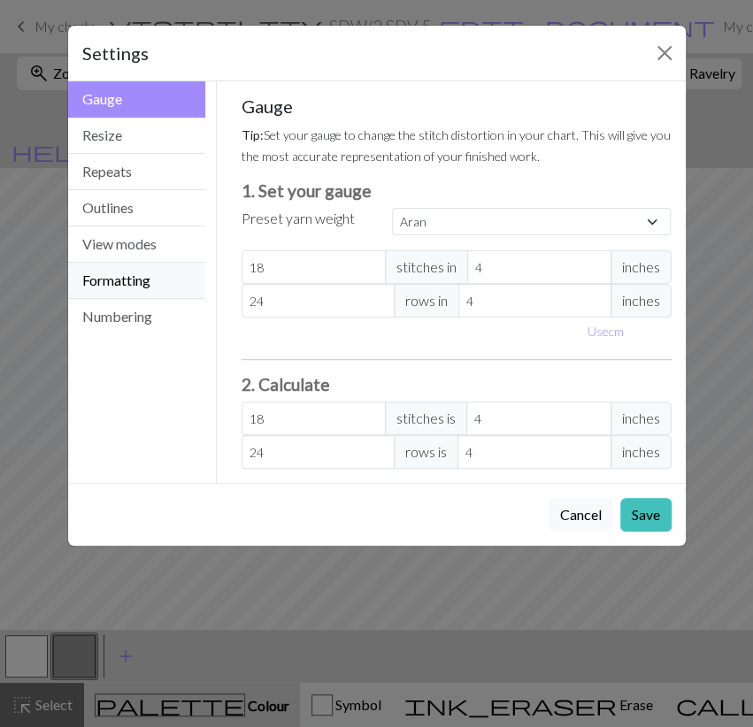
click at [173, 281] on button "Formatting" at bounding box center [137, 281] width 138 height 36
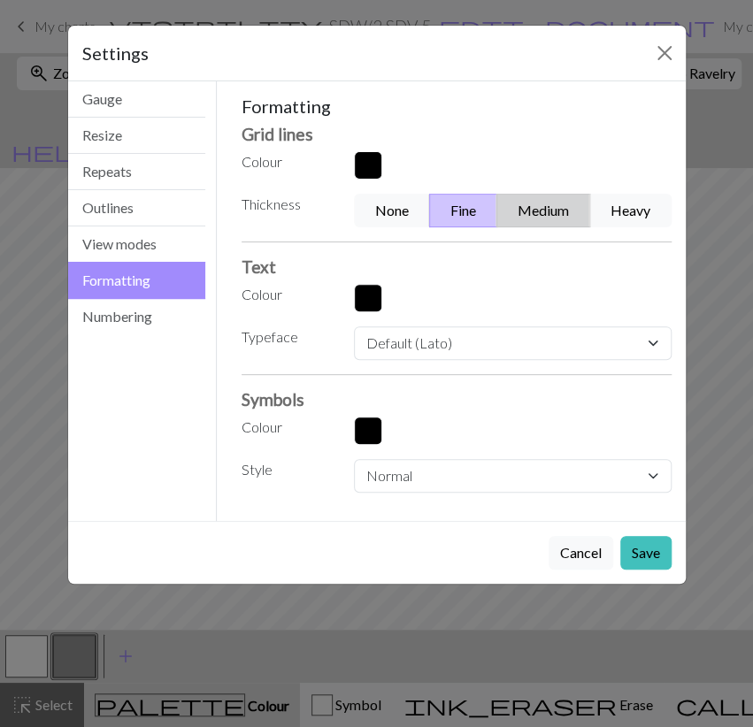
click at [555, 215] on button "Medium" at bounding box center [543, 211] width 94 height 34
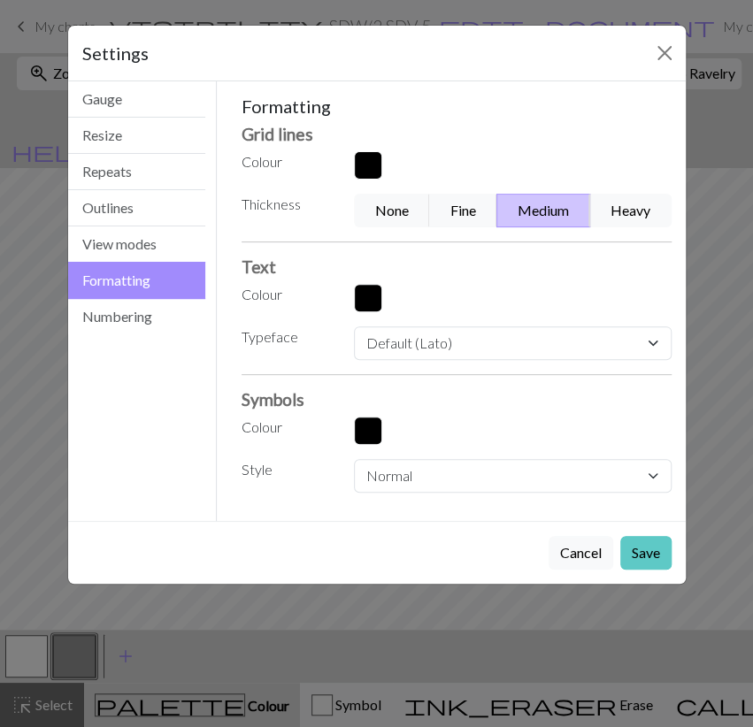
click at [651, 552] on button "Save" at bounding box center [645, 553] width 51 height 34
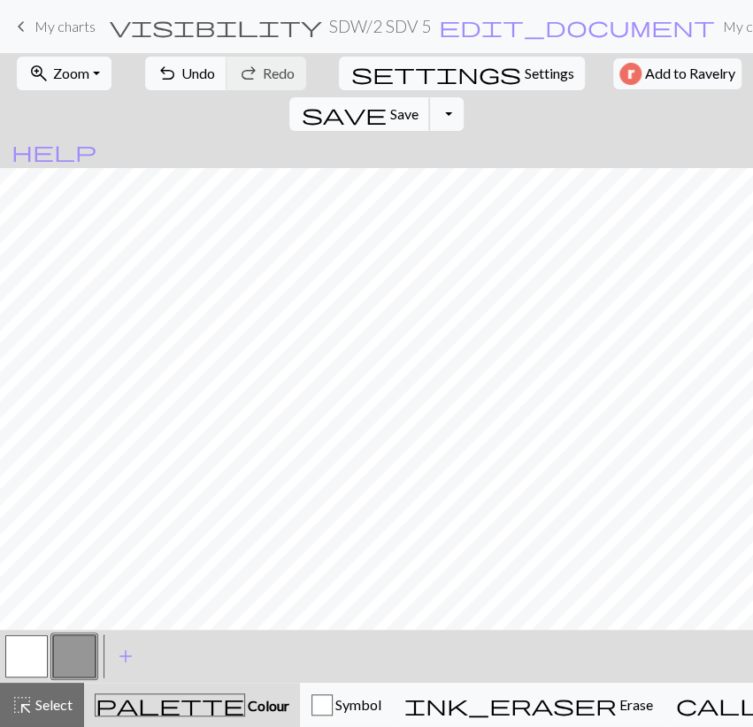
click at [418, 105] on span "Save" at bounding box center [403, 113] width 28 height 17
click at [524, 65] on span "Settings" at bounding box center [549, 73] width 50 height 21
select select "aran"
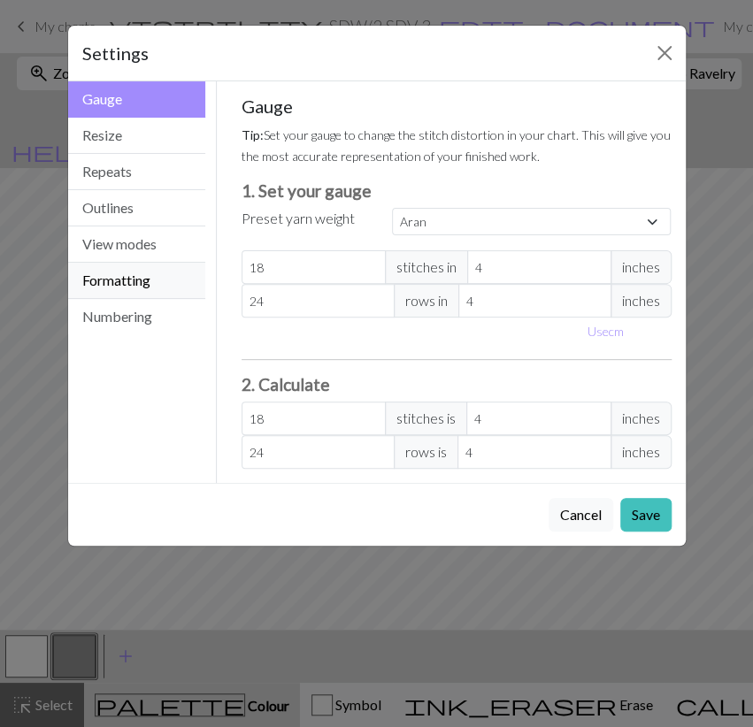
click at [143, 273] on button "Formatting" at bounding box center [137, 281] width 138 height 36
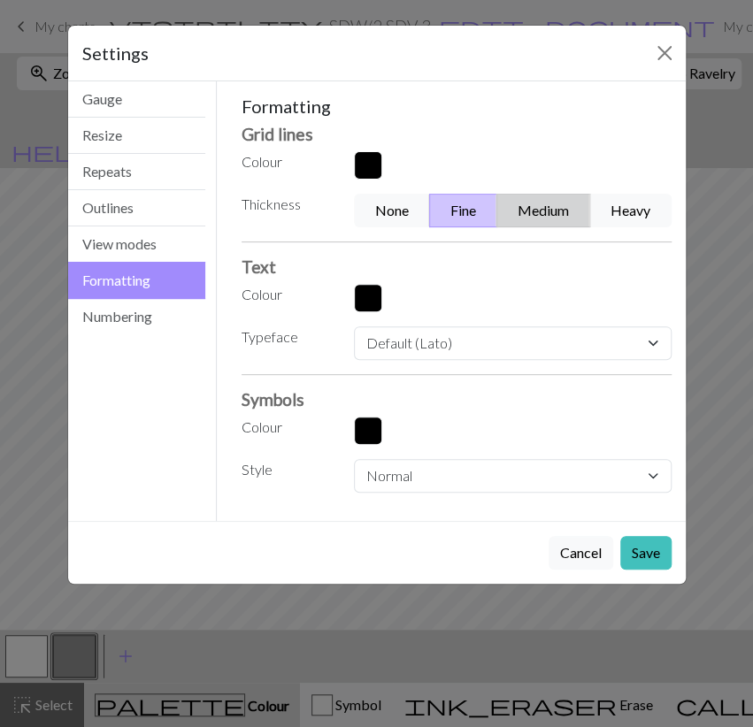
click at [532, 220] on button "Medium" at bounding box center [543, 211] width 94 height 34
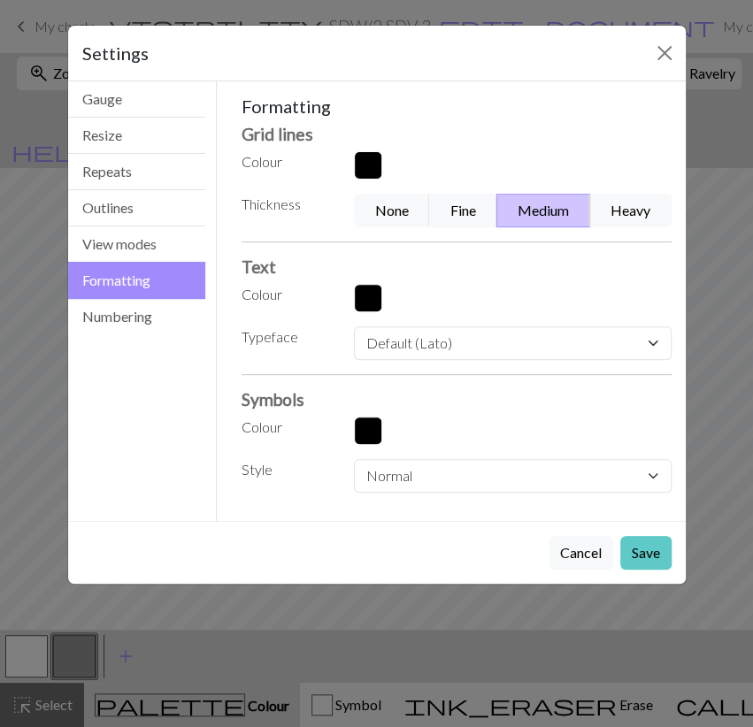
click at [643, 541] on button "Save" at bounding box center [645, 553] width 51 height 34
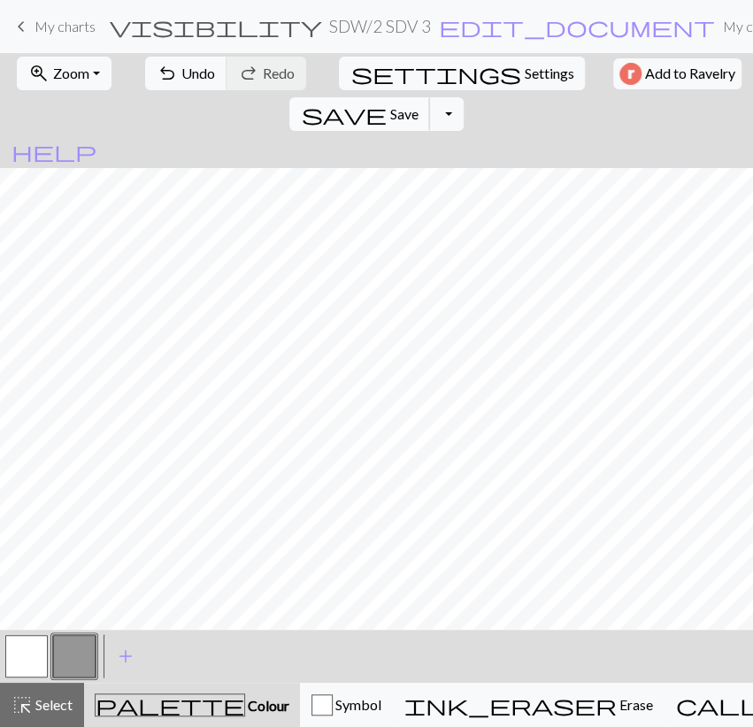
click at [418, 105] on span "Save" at bounding box center [403, 113] width 28 height 17
click at [524, 75] on span "Settings" at bounding box center [549, 73] width 50 height 21
select select "aran"
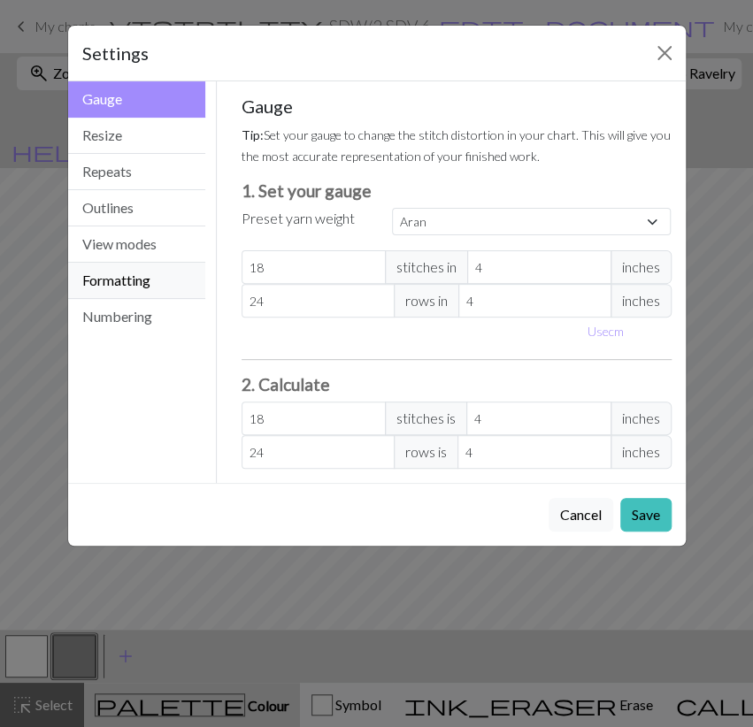
click at [127, 274] on button "Formatting" at bounding box center [137, 281] width 138 height 36
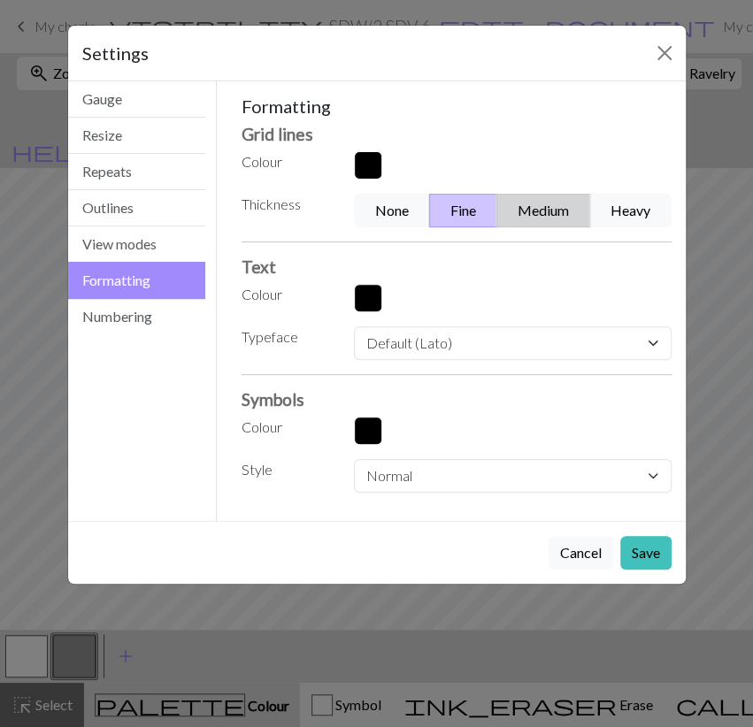
click at [527, 216] on button "Medium" at bounding box center [543, 211] width 94 height 34
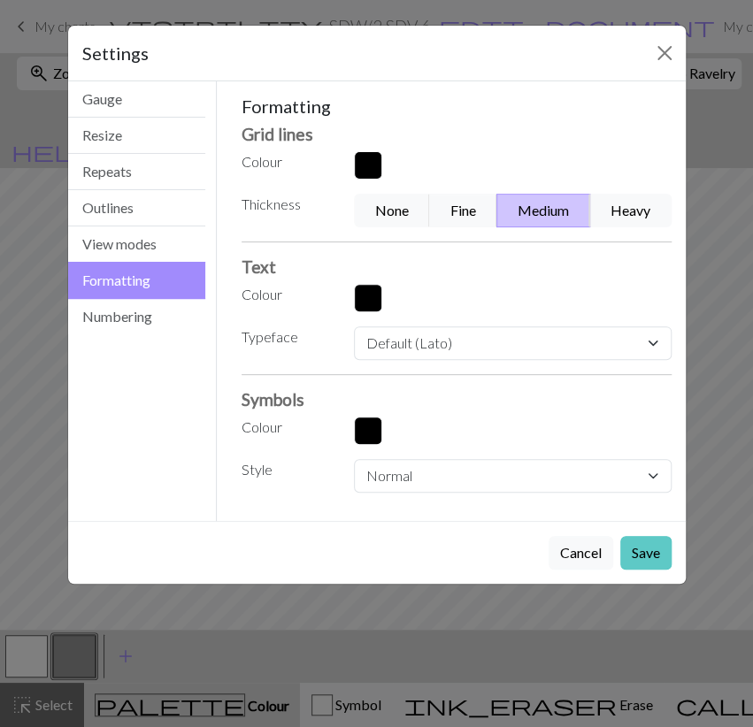
click at [631, 538] on button "Save" at bounding box center [645, 553] width 51 height 34
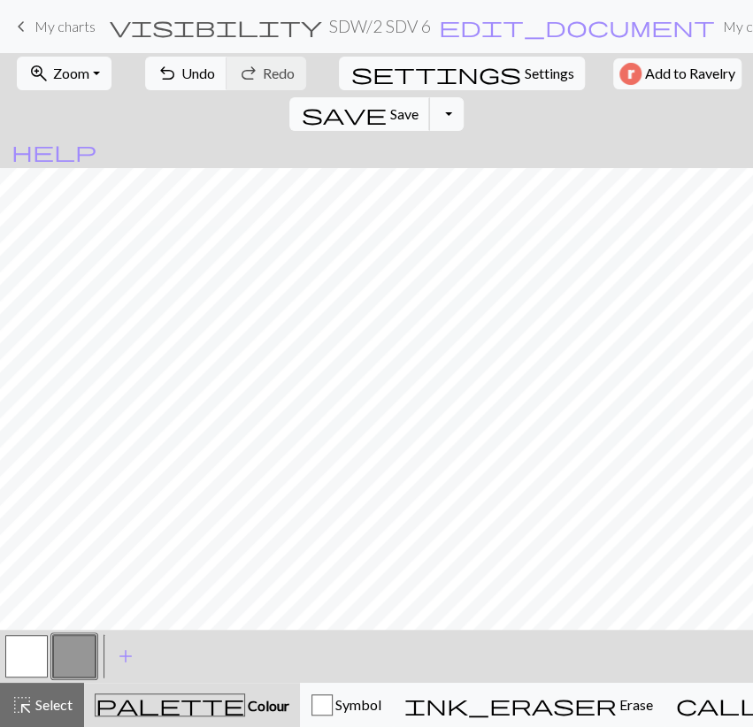
click at [418, 105] on span "Save" at bounding box center [403, 113] width 28 height 17
click at [524, 80] on span "Settings" at bounding box center [549, 73] width 50 height 21
select select "aran"
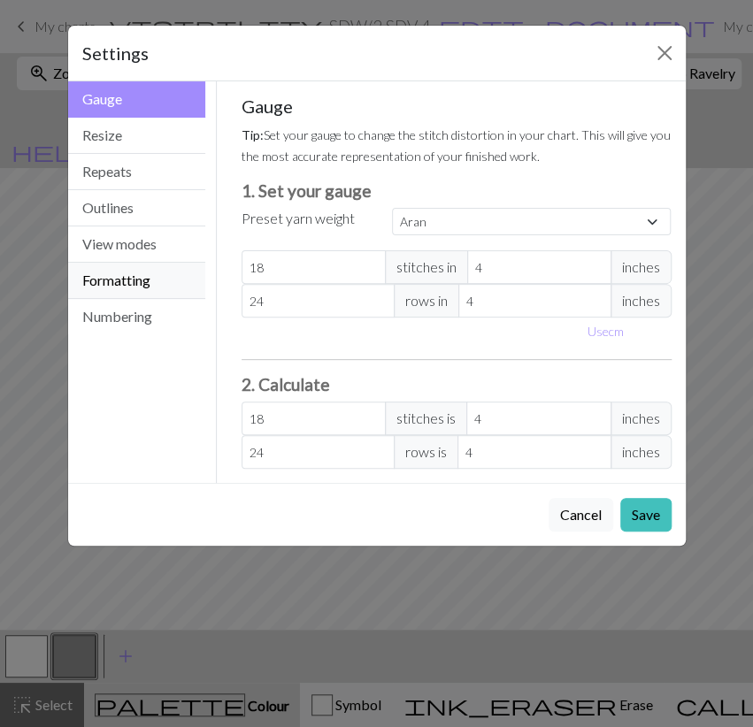
click at [142, 274] on button "Formatting" at bounding box center [137, 281] width 138 height 36
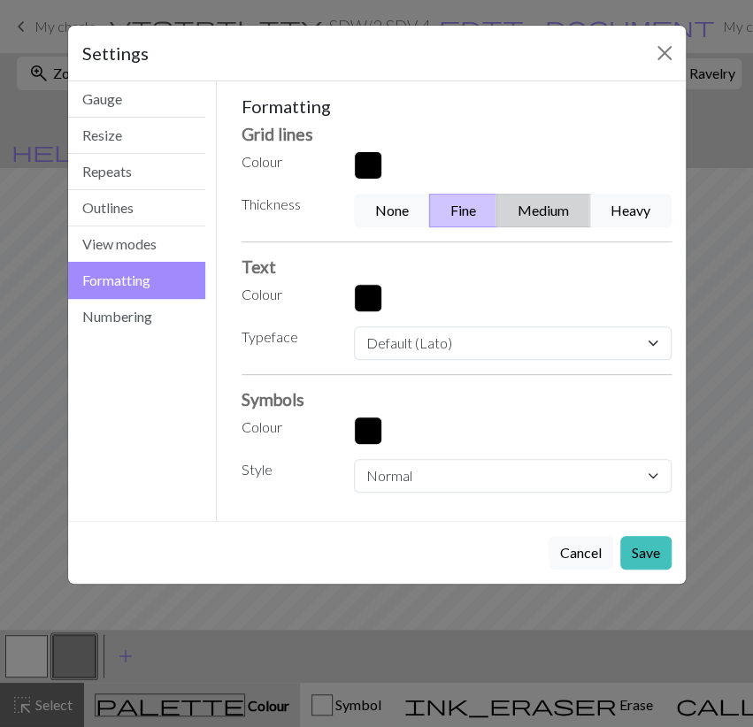
click at [565, 204] on button "Medium" at bounding box center [543, 211] width 94 height 34
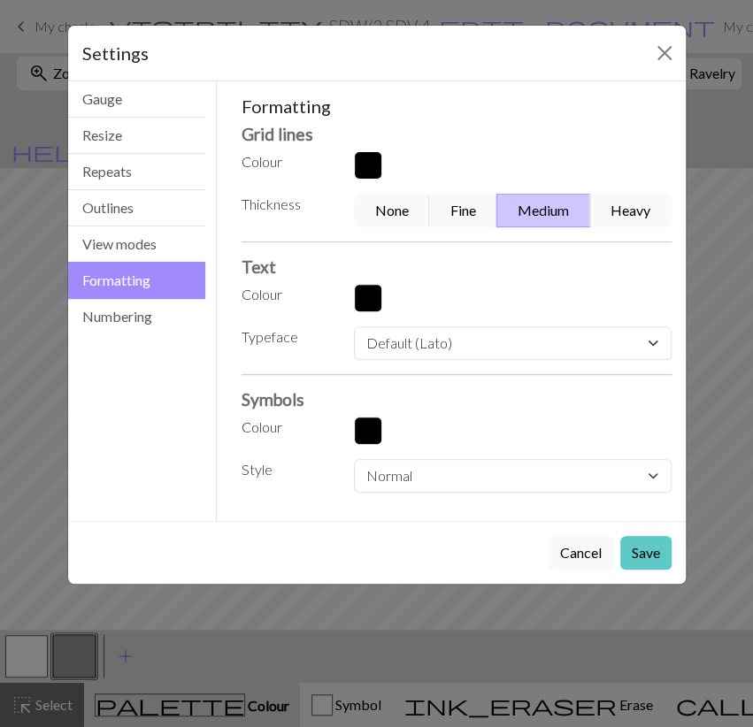
click at [652, 556] on button "Save" at bounding box center [645, 553] width 51 height 34
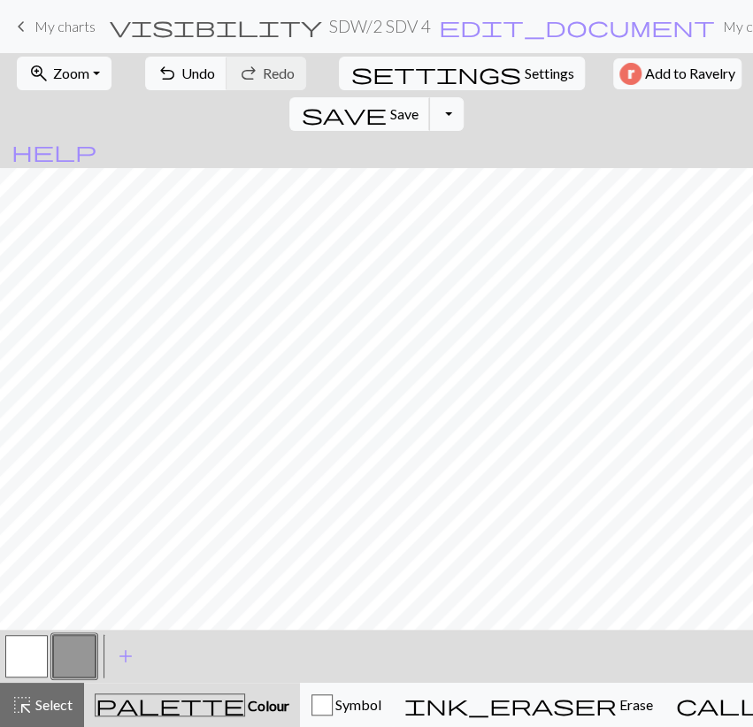
click at [418, 105] on span "Save" at bounding box center [403, 113] width 28 height 17
click at [524, 72] on span "Settings" at bounding box center [549, 73] width 50 height 21
select select "aran"
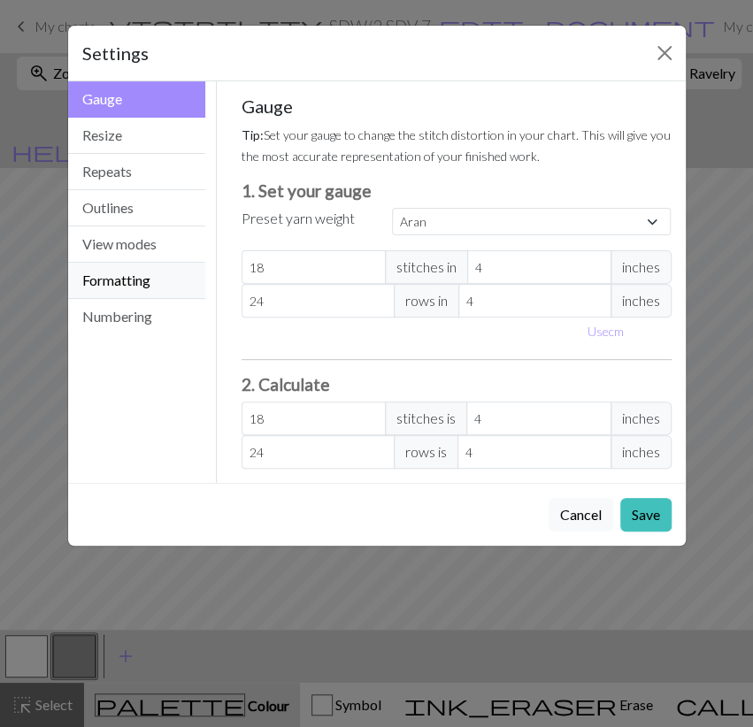
click at [138, 276] on button "Formatting" at bounding box center [137, 281] width 138 height 36
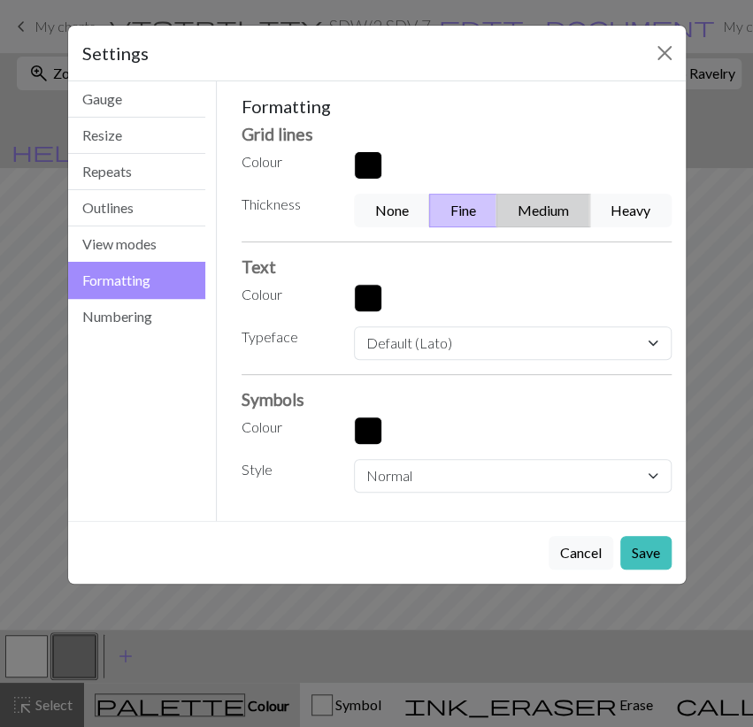
click at [539, 216] on button "Medium" at bounding box center [543, 211] width 94 height 34
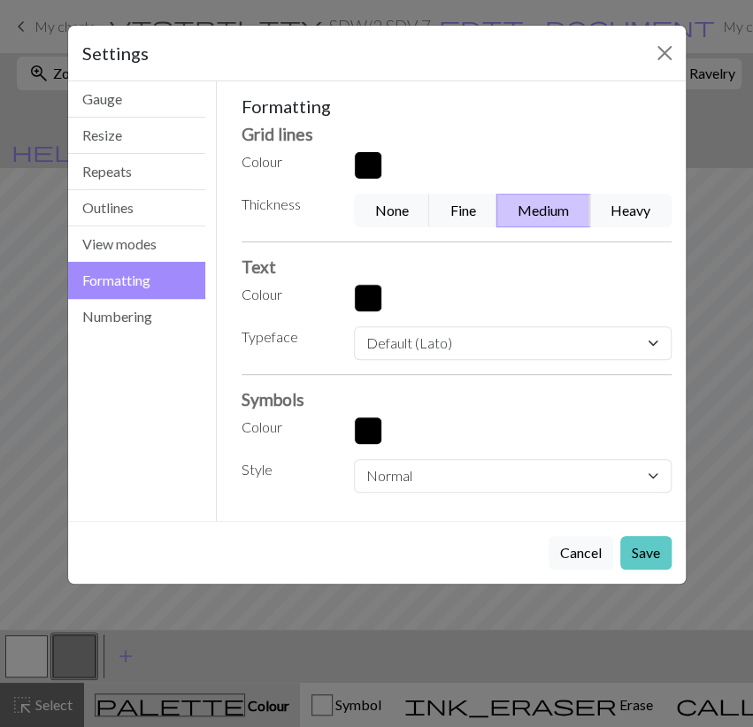
click at [642, 550] on button "Save" at bounding box center [645, 553] width 51 height 34
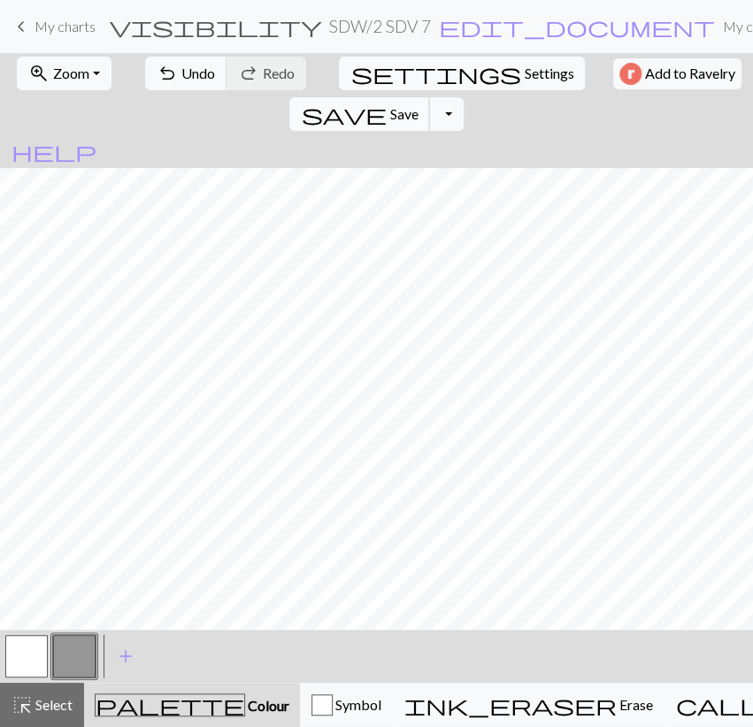
click at [418, 105] on span "Save" at bounding box center [403, 113] width 28 height 17
click at [524, 65] on span "Settings" at bounding box center [549, 73] width 50 height 21
select select "aran"
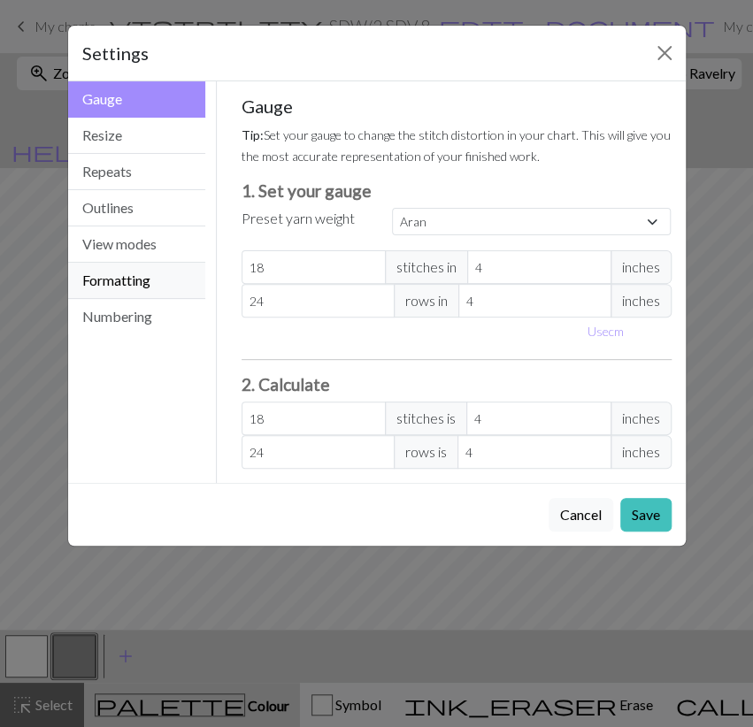
click at [142, 286] on button "Formatting" at bounding box center [137, 281] width 138 height 36
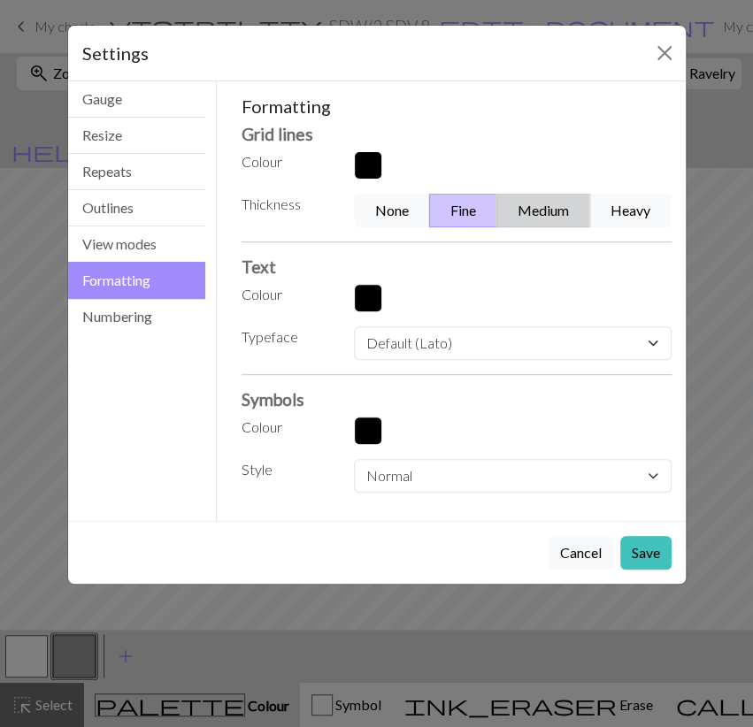
click at [566, 211] on button "Medium" at bounding box center [543, 211] width 94 height 34
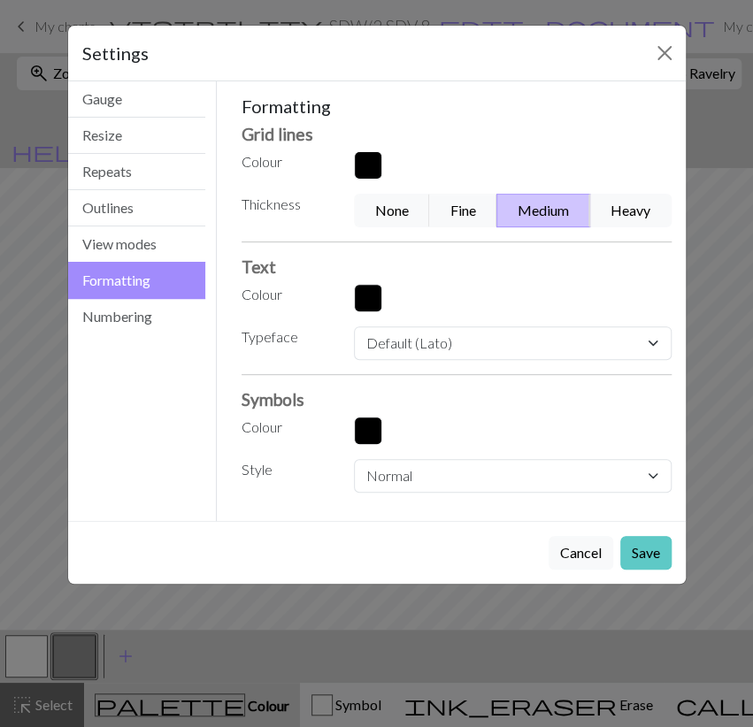
click at [636, 551] on button "Save" at bounding box center [645, 553] width 51 height 34
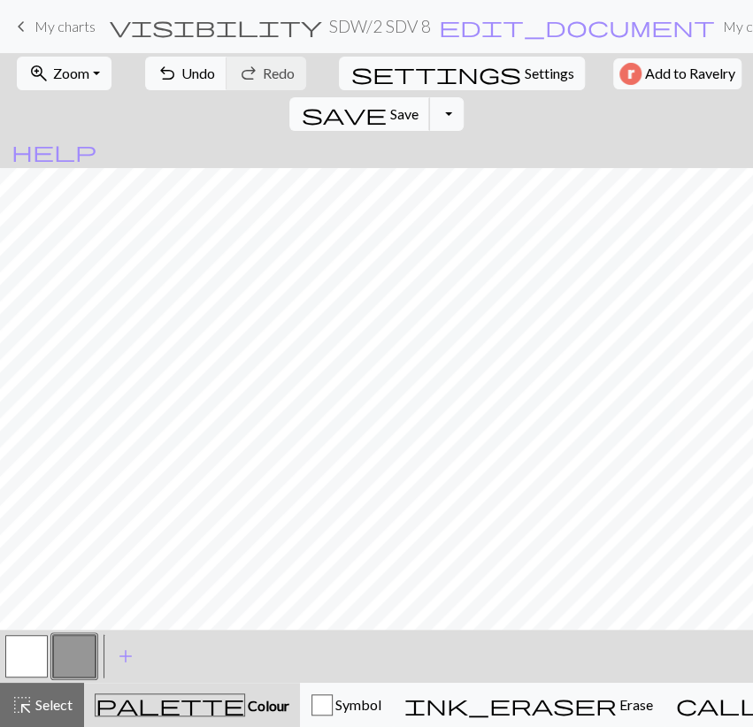
click at [418, 105] on span "Save" at bounding box center [403, 113] width 28 height 17
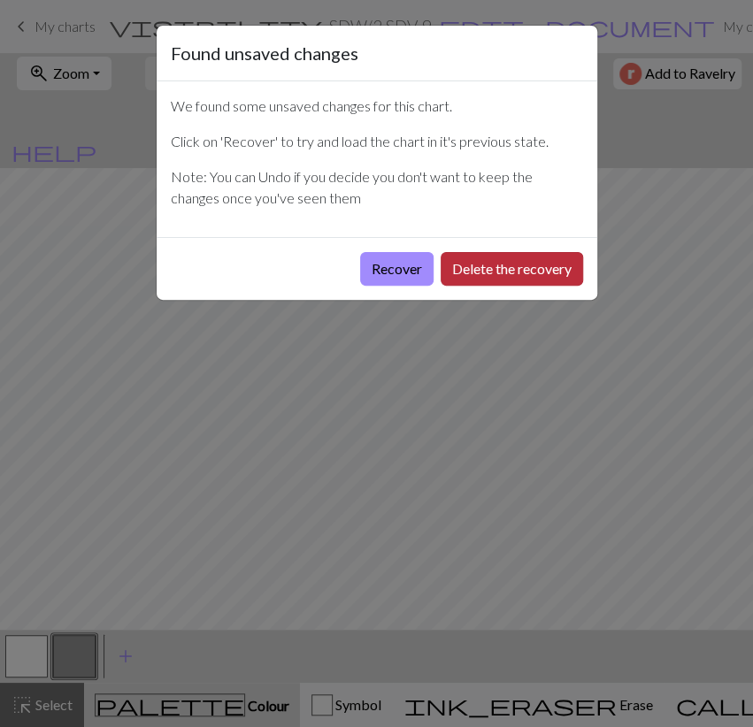
click at [465, 265] on button "Delete the recovery" at bounding box center [512, 269] width 142 height 34
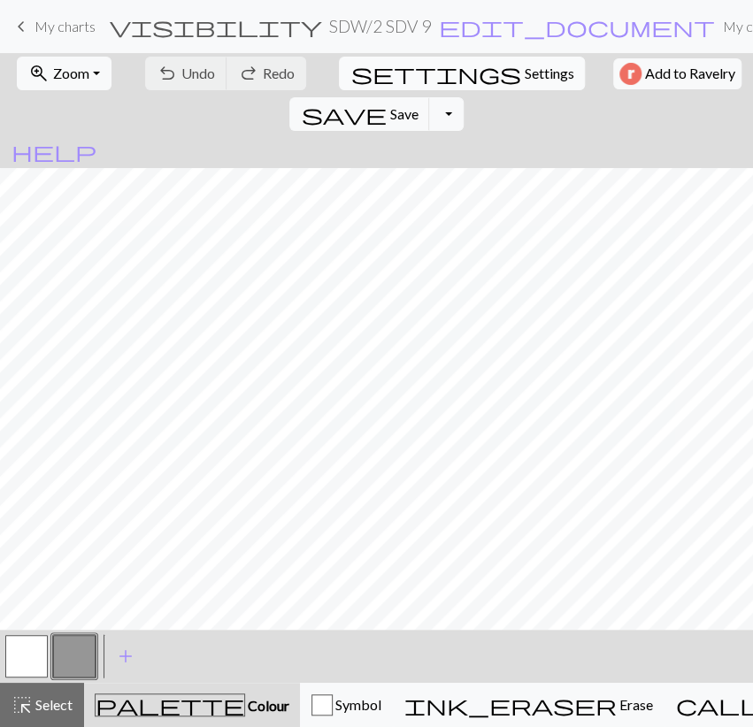
click at [524, 68] on span "Settings" at bounding box center [549, 73] width 50 height 21
select select "aran"
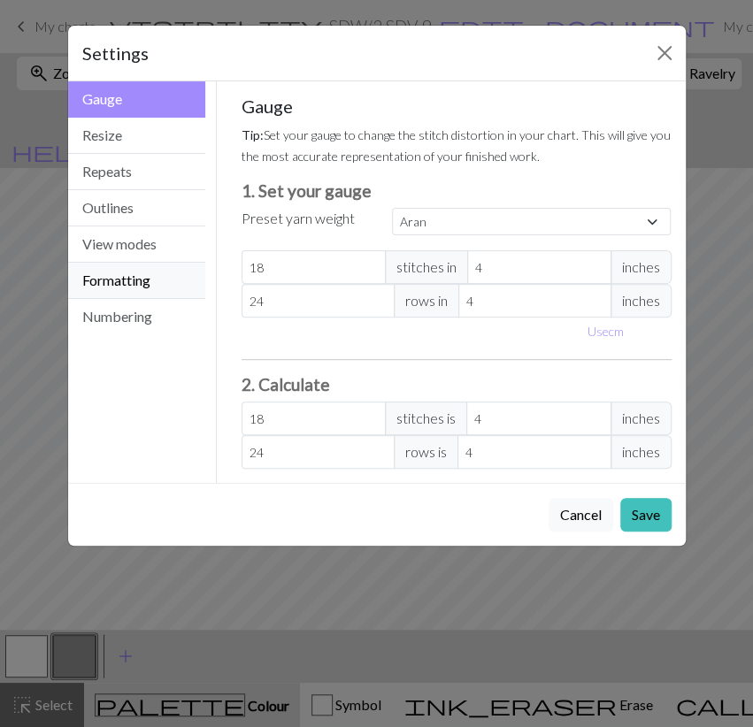
click at [169, 279] on button "Formatting" at bounding box center [137, 281] width 138 height 36
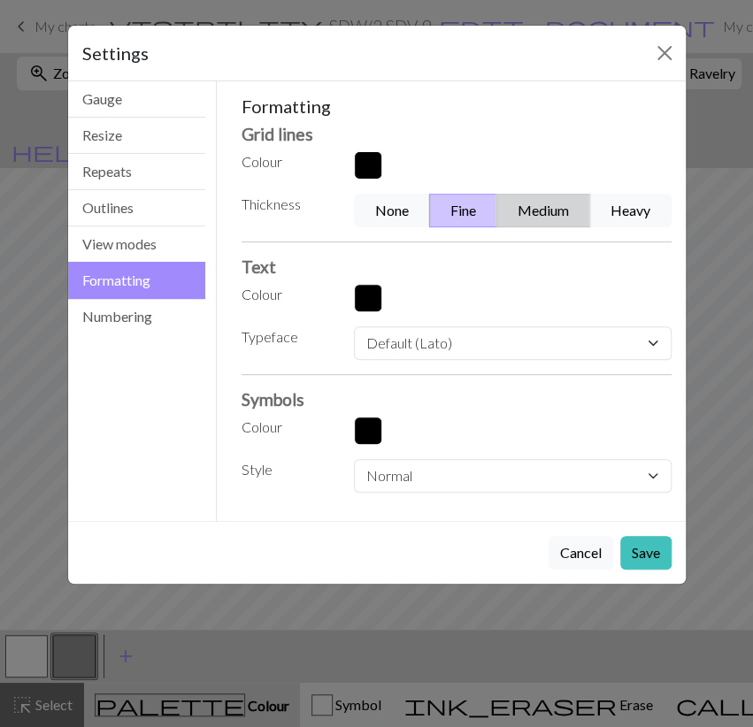
click at [535, 218] on button "Medium" at bounding box center [543, 211] width 94 height 34
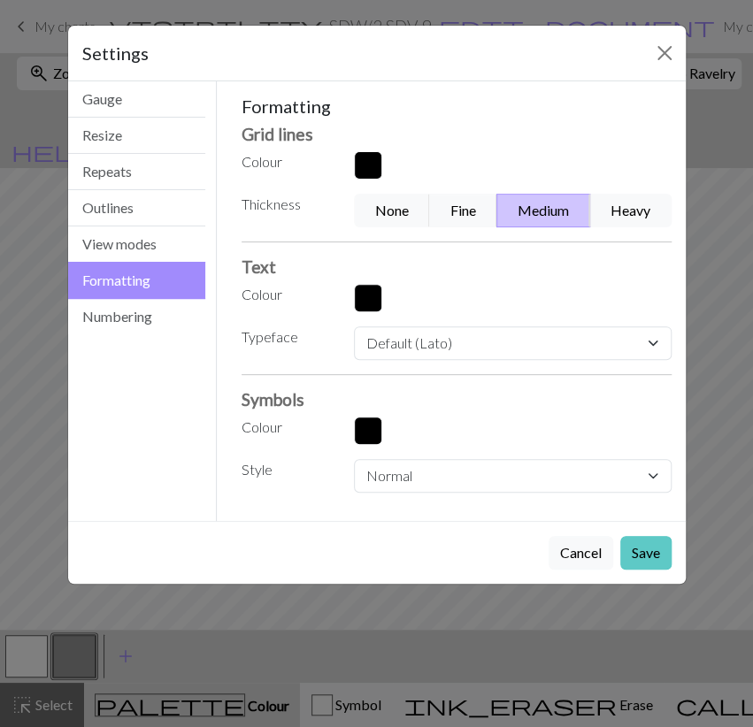
click at [638, 558] on button "Save" at bounding box center [645, 553] width 51 height 34
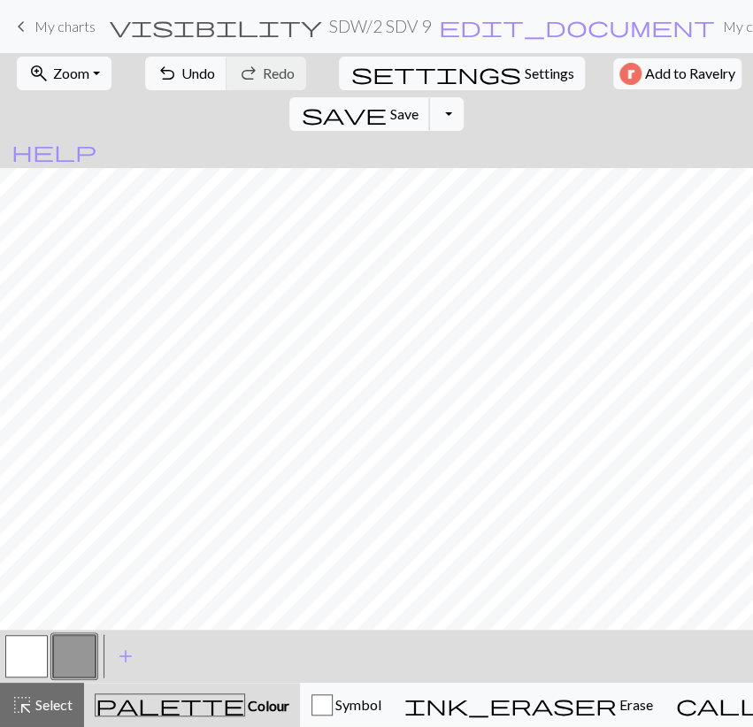
click at [386, 102] on span "save" at bounding box center [343, 114] width 85 height 25
